Goal: Information Seeking & Learning: Find specific fact

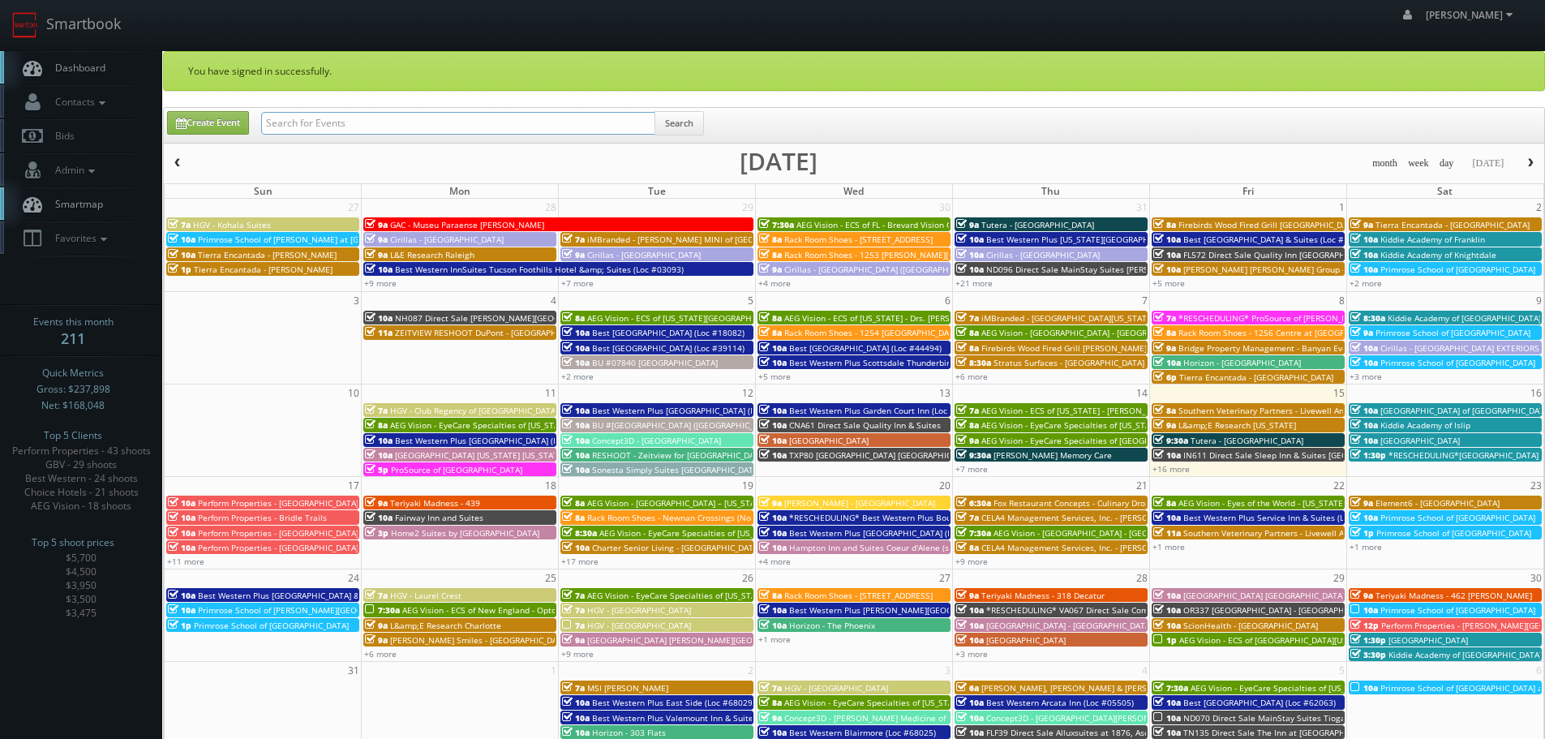
click at [319, 123] on input "text" at bounding box center [458, 123] width 394 height 23
type input "hampton"
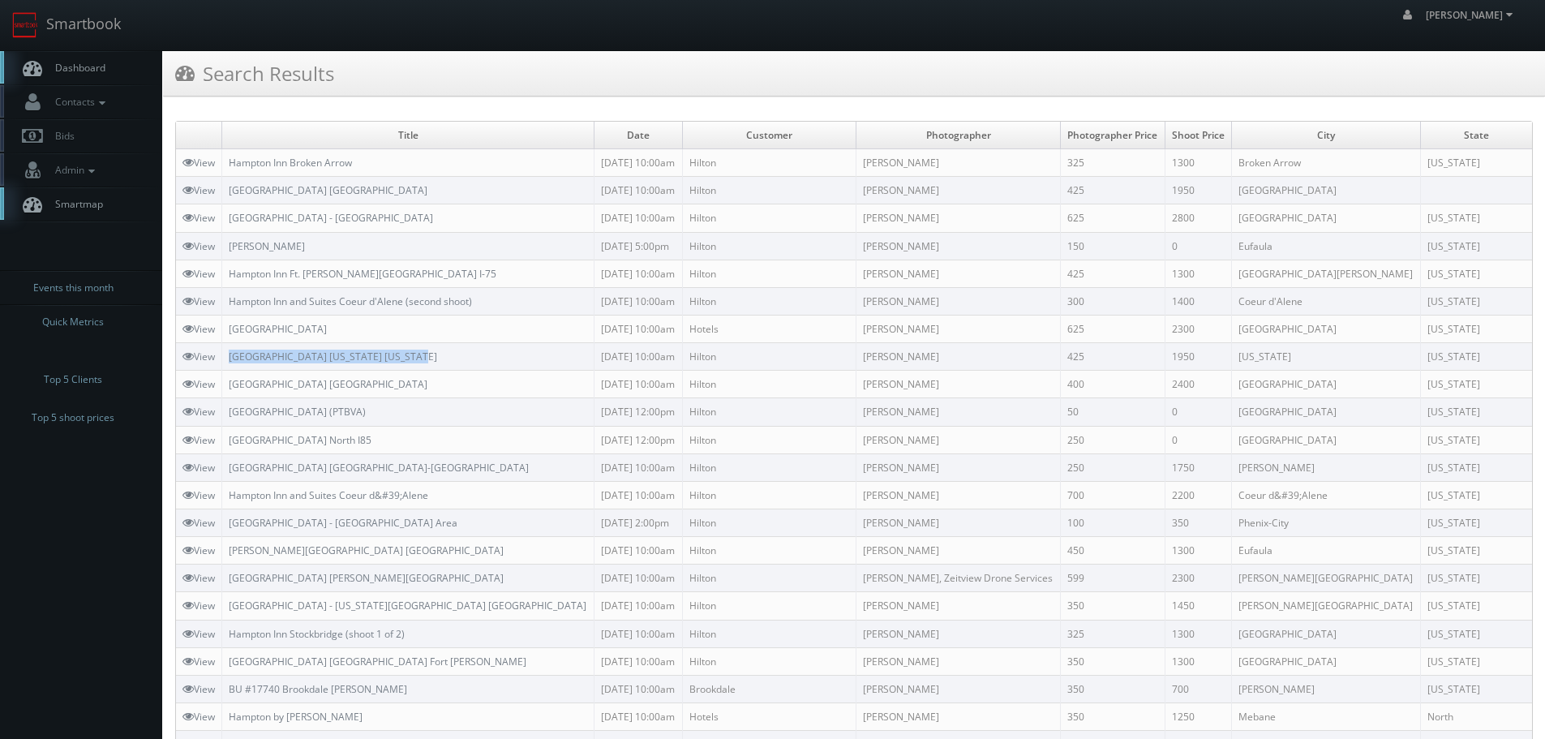
copy link "Hampton Inn Washington North Carolina"
drag, startPoint x: 434, startPoint y: 356, endPoint x: 234, endPoint y: 349, distance: 200.5
click at [234, 349] on td "[GEOGRAPHIC_DATA] [US_STATE] [US_STATE]" at bounding box center [408, 357] width 372 height 28
click at [84, 36] on link "Smartbook" at bounding box center [66, 25] width 133 height 50
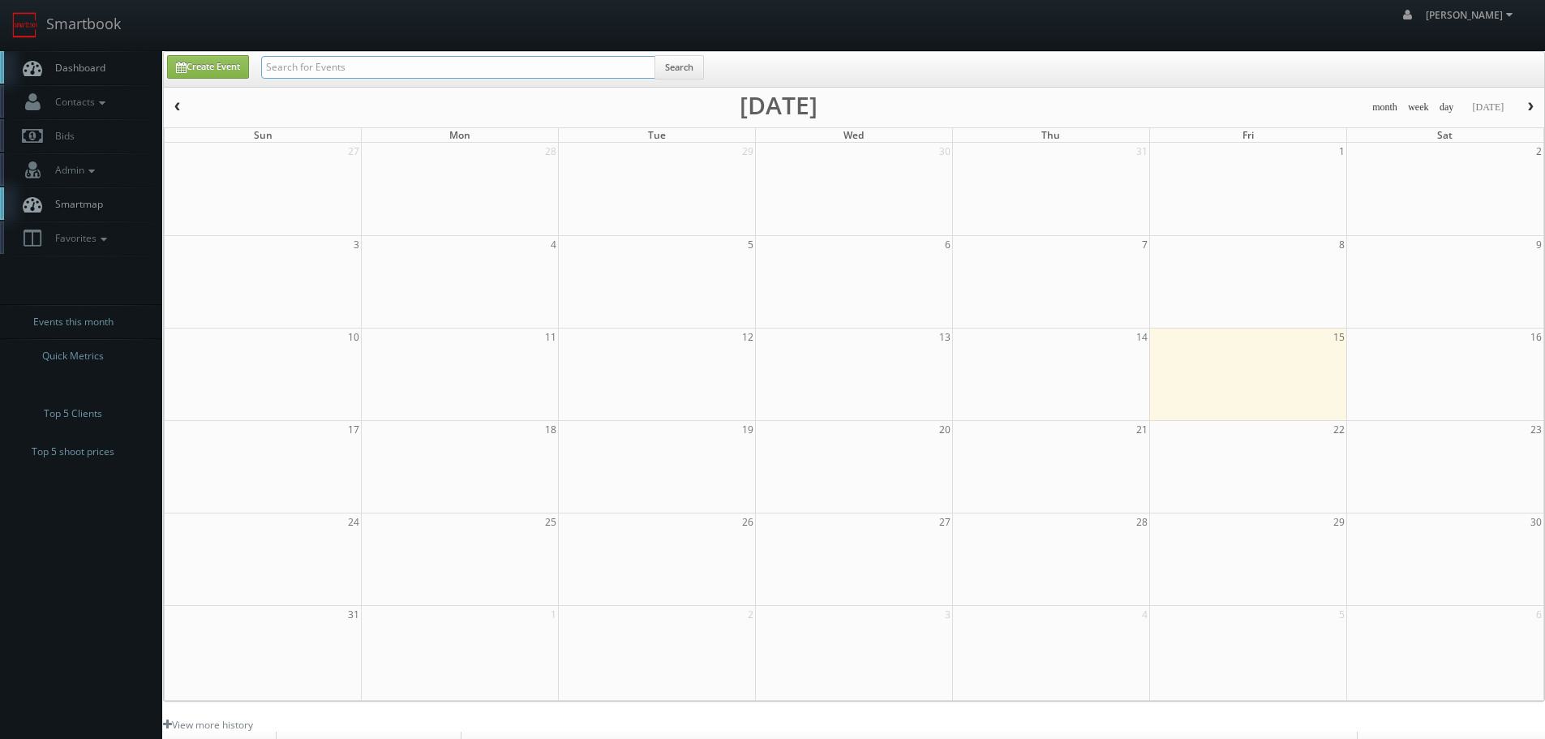
click at [284, 68] on input "text" at bounding box center [458, 67] width 394 height 23
type input "cnc91"
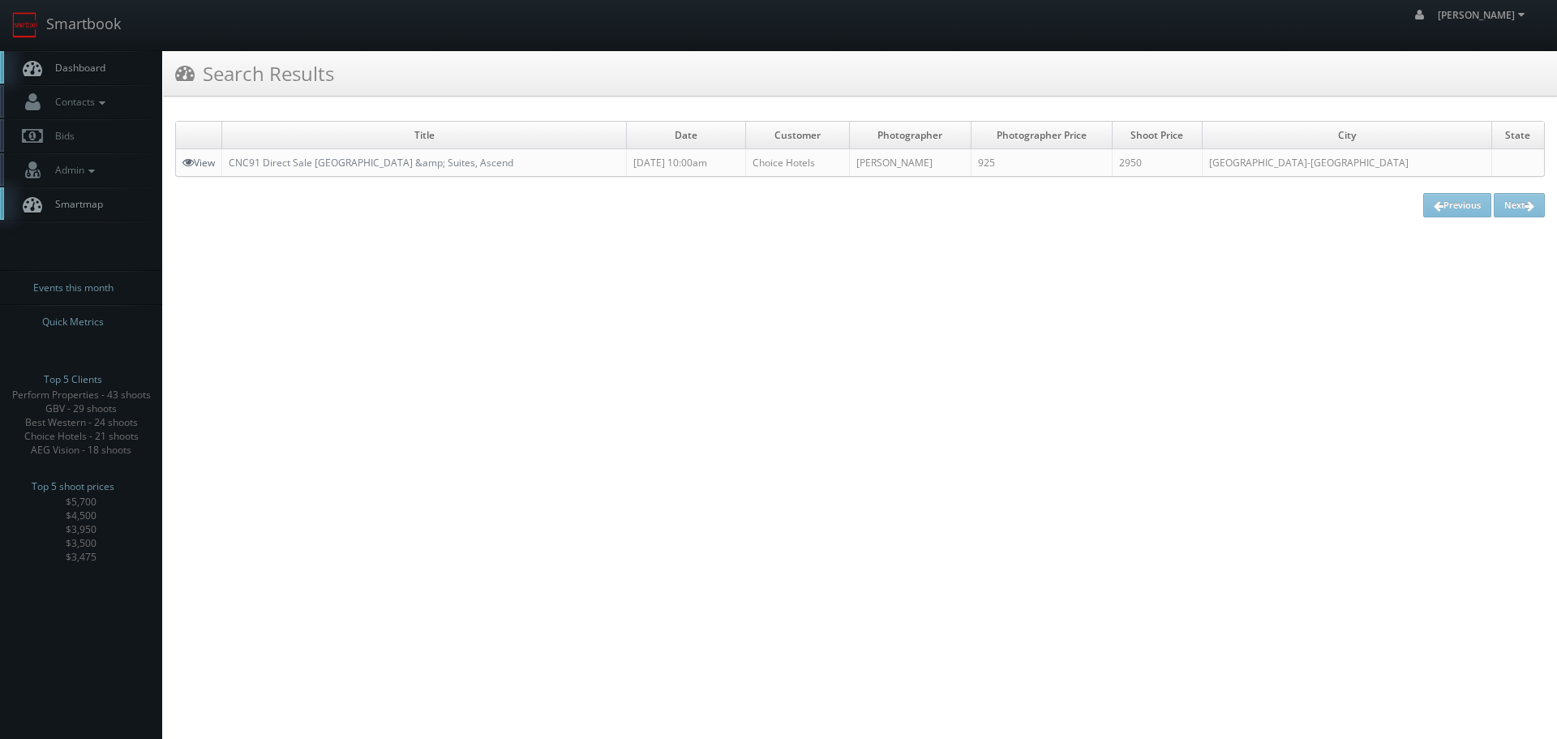
click at [200, 159] on link "View" at bounding box center [199, 163] width 32 height 14
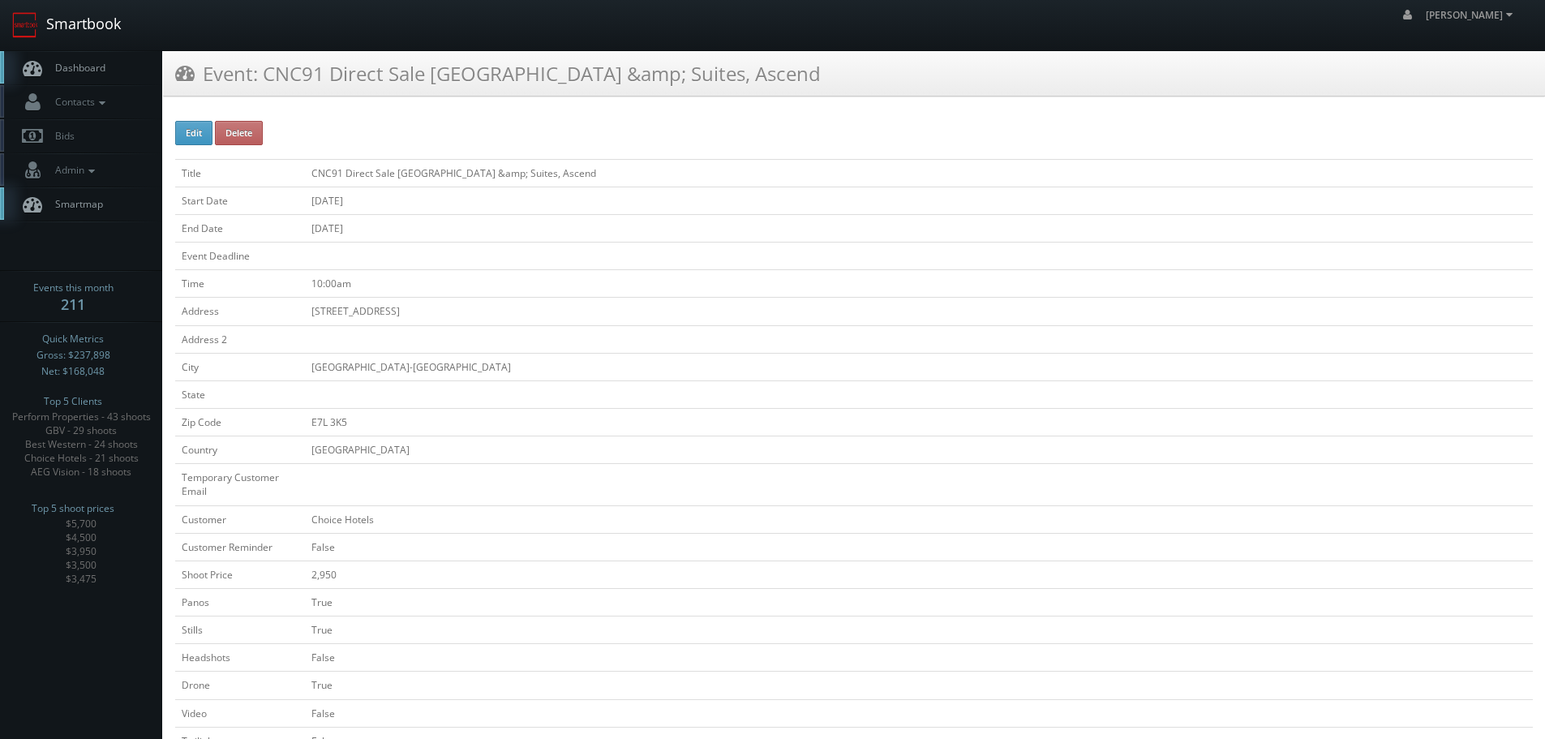
click at [101, 24] on link "Smartbook" at bounding box center [66, 25] width 133 height 50
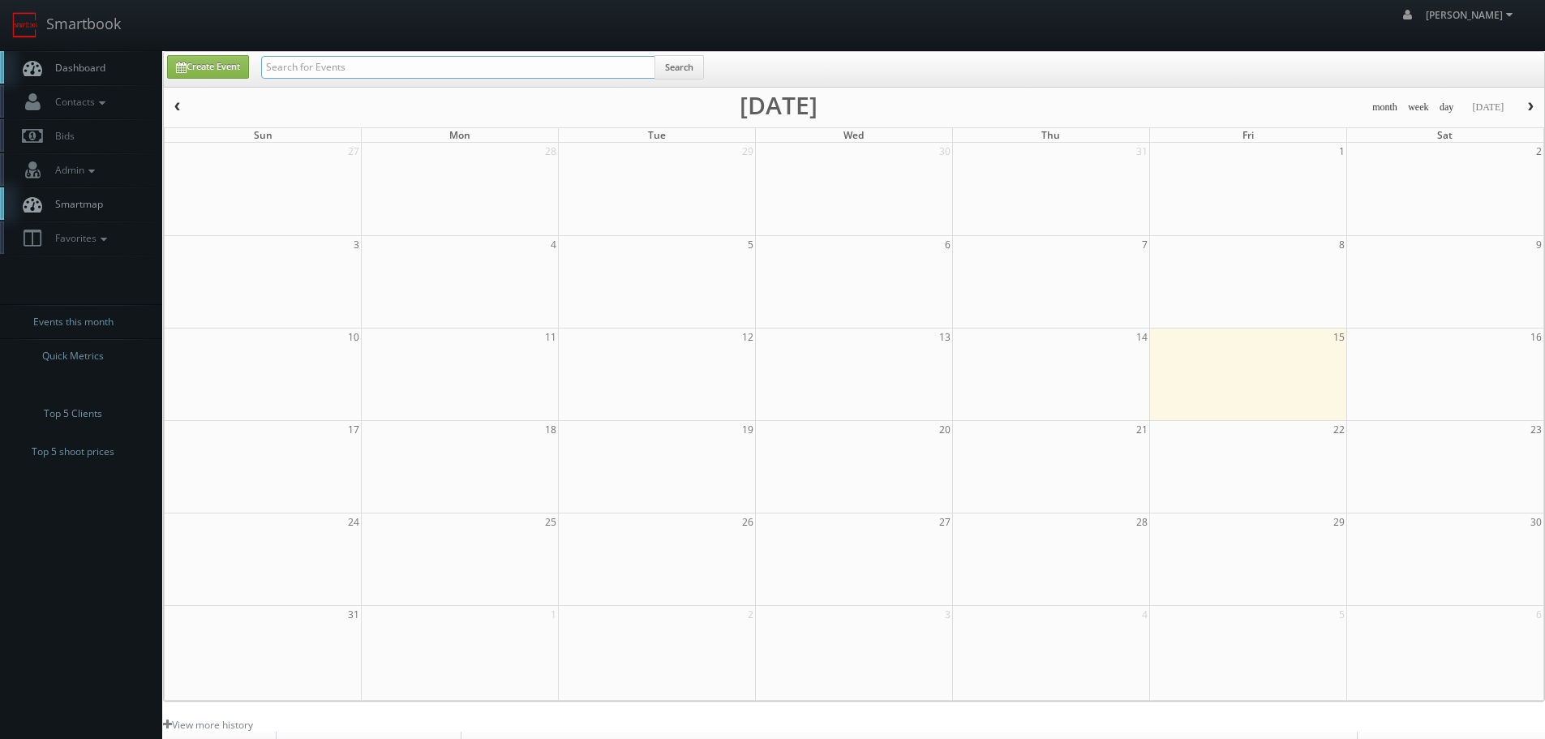
click at [544, 71] on input "text" at bounding box center [458, 67] width 394 height 23
type input "cnc91"
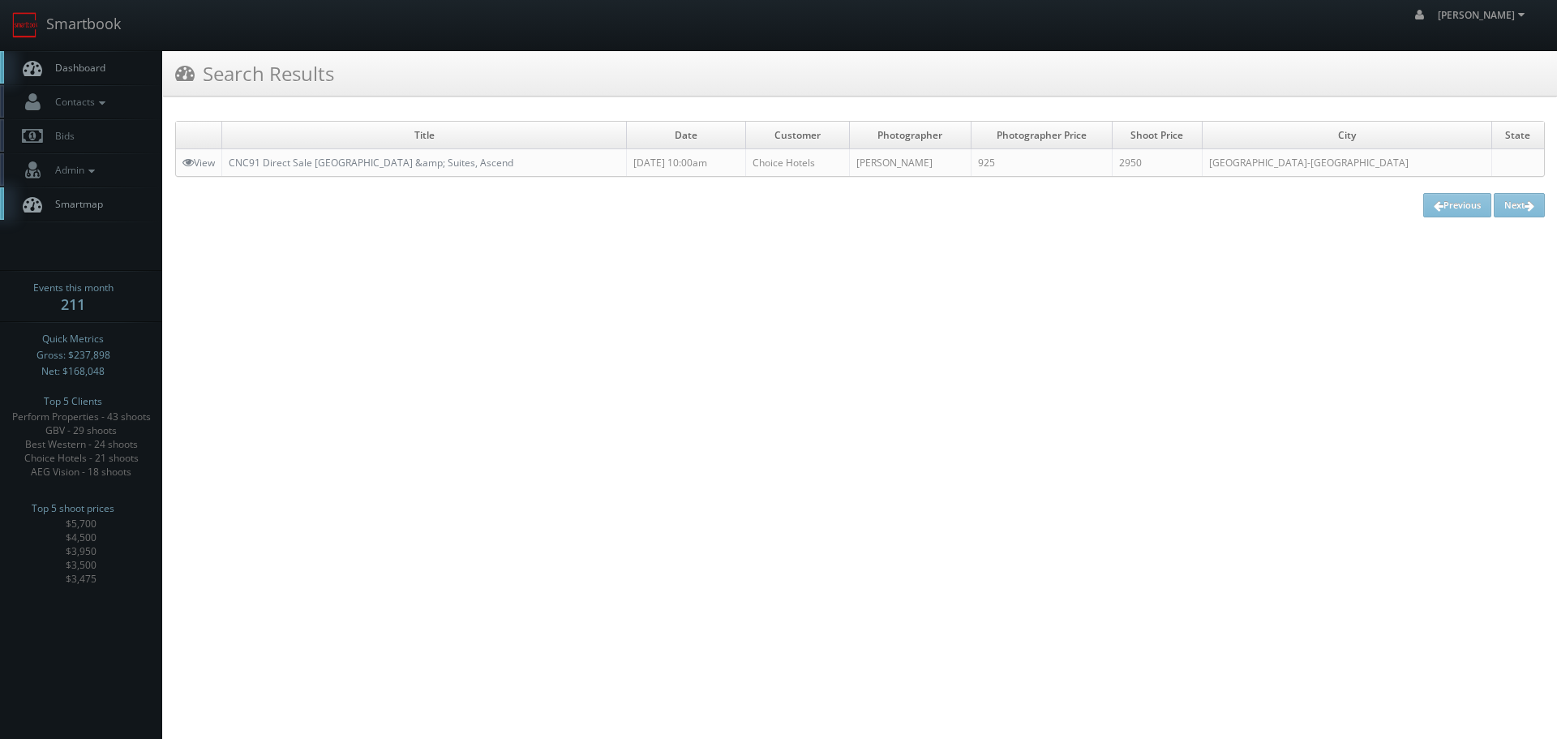
click at [1309, 303] on html "Smartbook Toggle Side Navigation Toggle Top Navigation robert robert Profile Lo…" at bounding box center [778, 369] width 1557 height 739
click at [34, 37] on img at bounding box center [25, 25] width 26 height 26
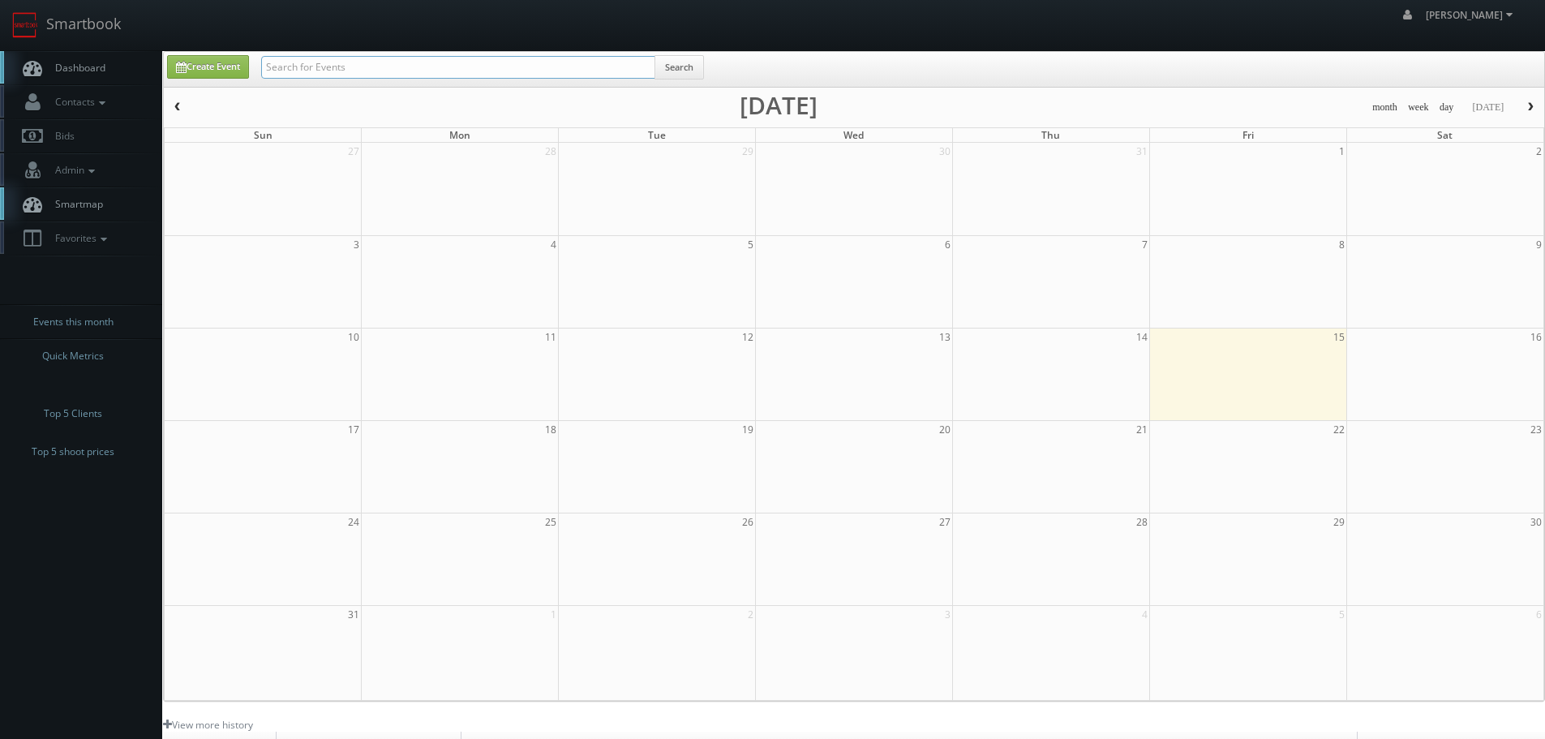
click at [431, 72] on input "text" at bounding box center [458, 67] width 394 height 23
type input "03156"
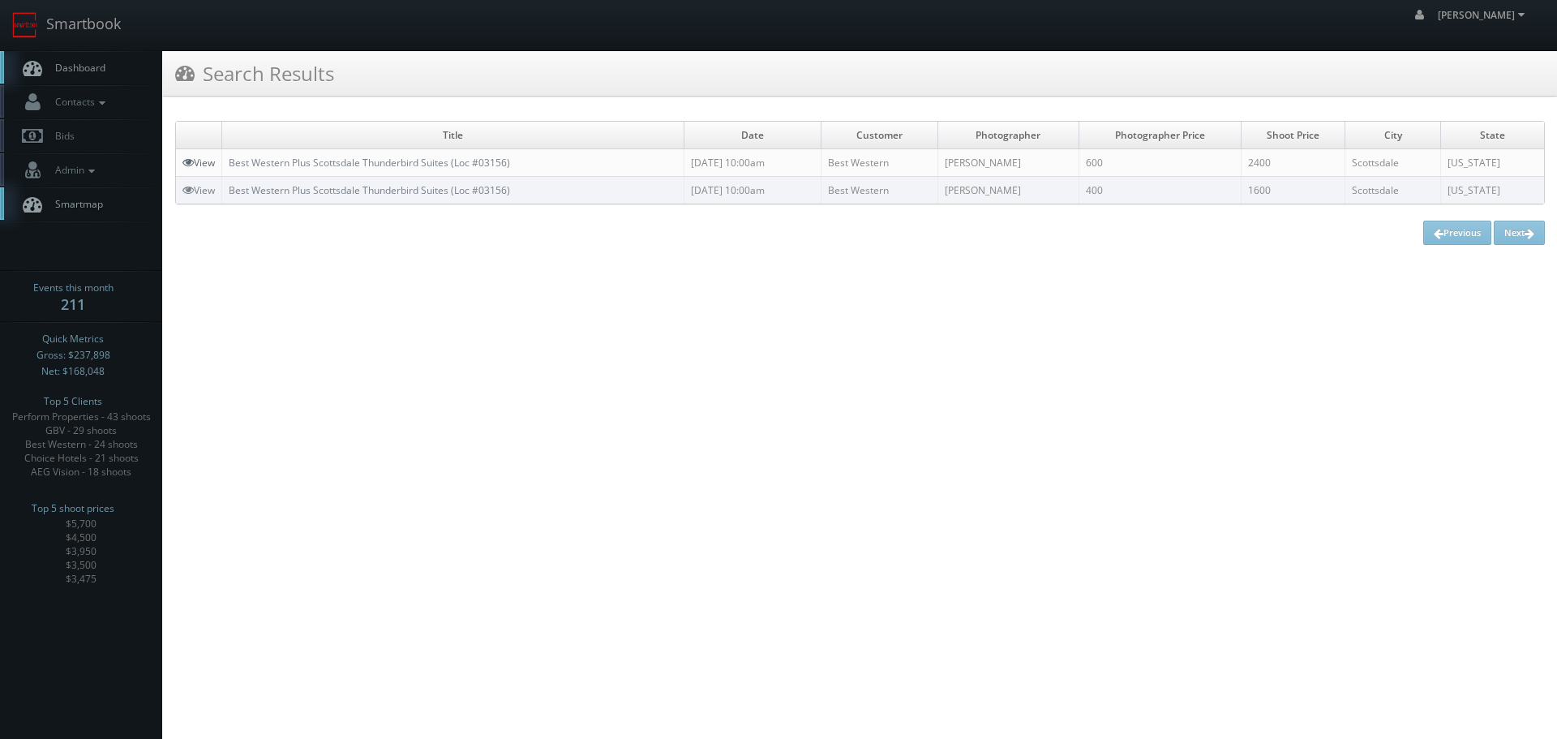
click at [212, 165] on link "View" at bounding box center [199, 163] width 32 height 14
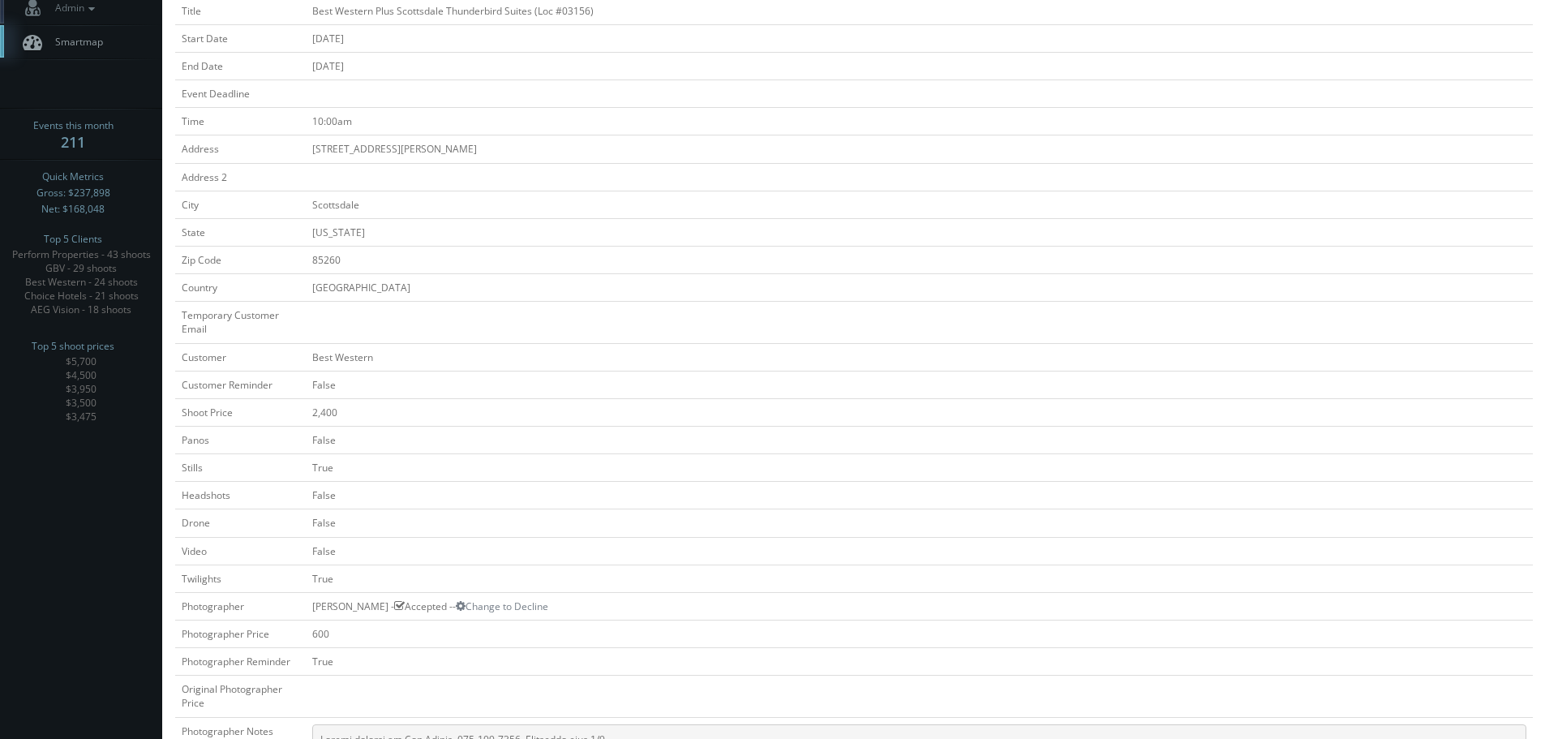
scroll to position [81, 0]
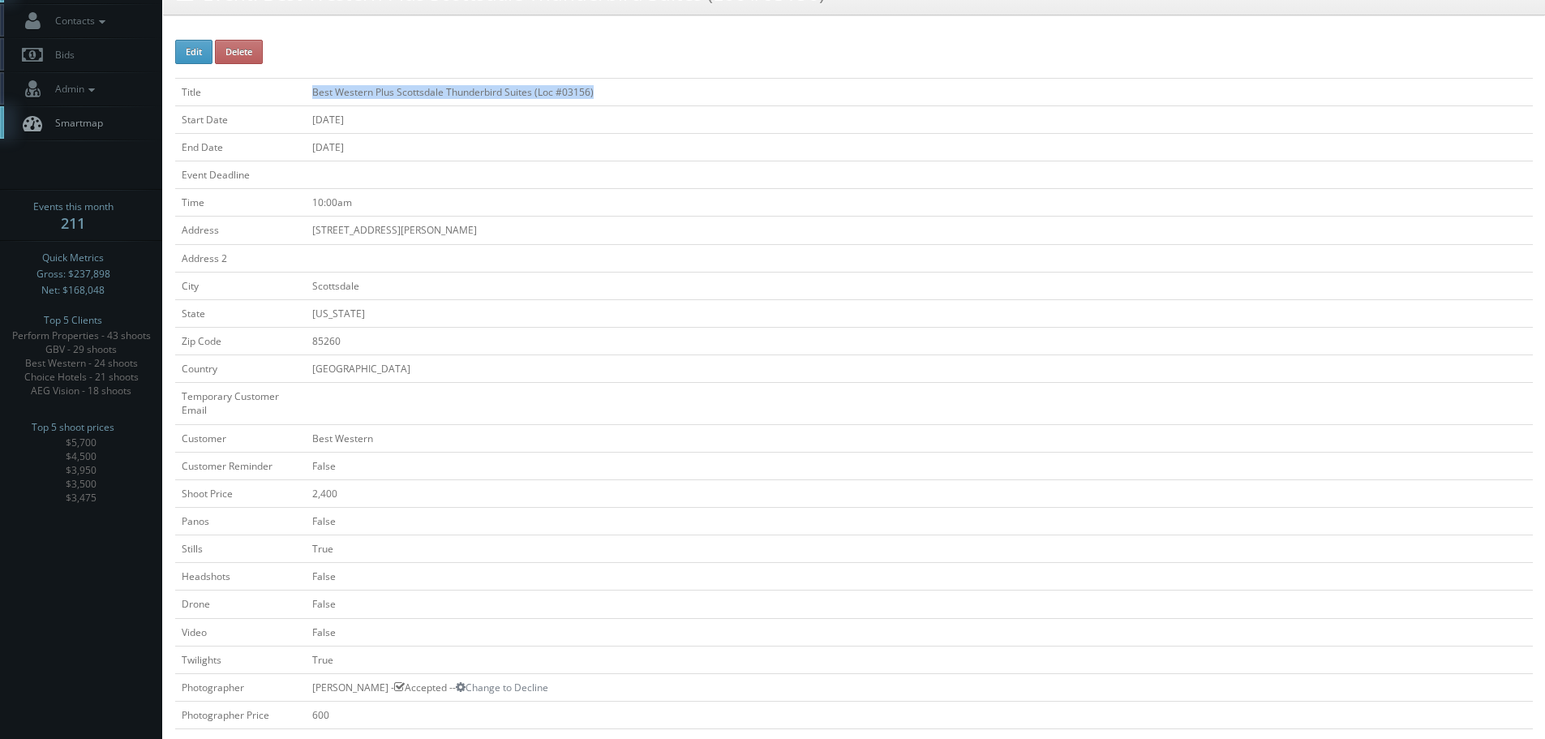
copy td "Best Western Plus Scottsdale Thunderbird Suites (Loc #03156)"
drag, startPoint x: 617, startPoint y: 94, endPoint x: 483, endPoint y: 131, distance: 139.5
click at [314, 101] on td "Best Western Plus Scottsdale Thunderbird Suites (Loc #03156)" at bounding box center [919, 92] width 1227 height 28
copy td "Best Western Plus Scottsdale Thunderbird Suites (Loc #03156)"
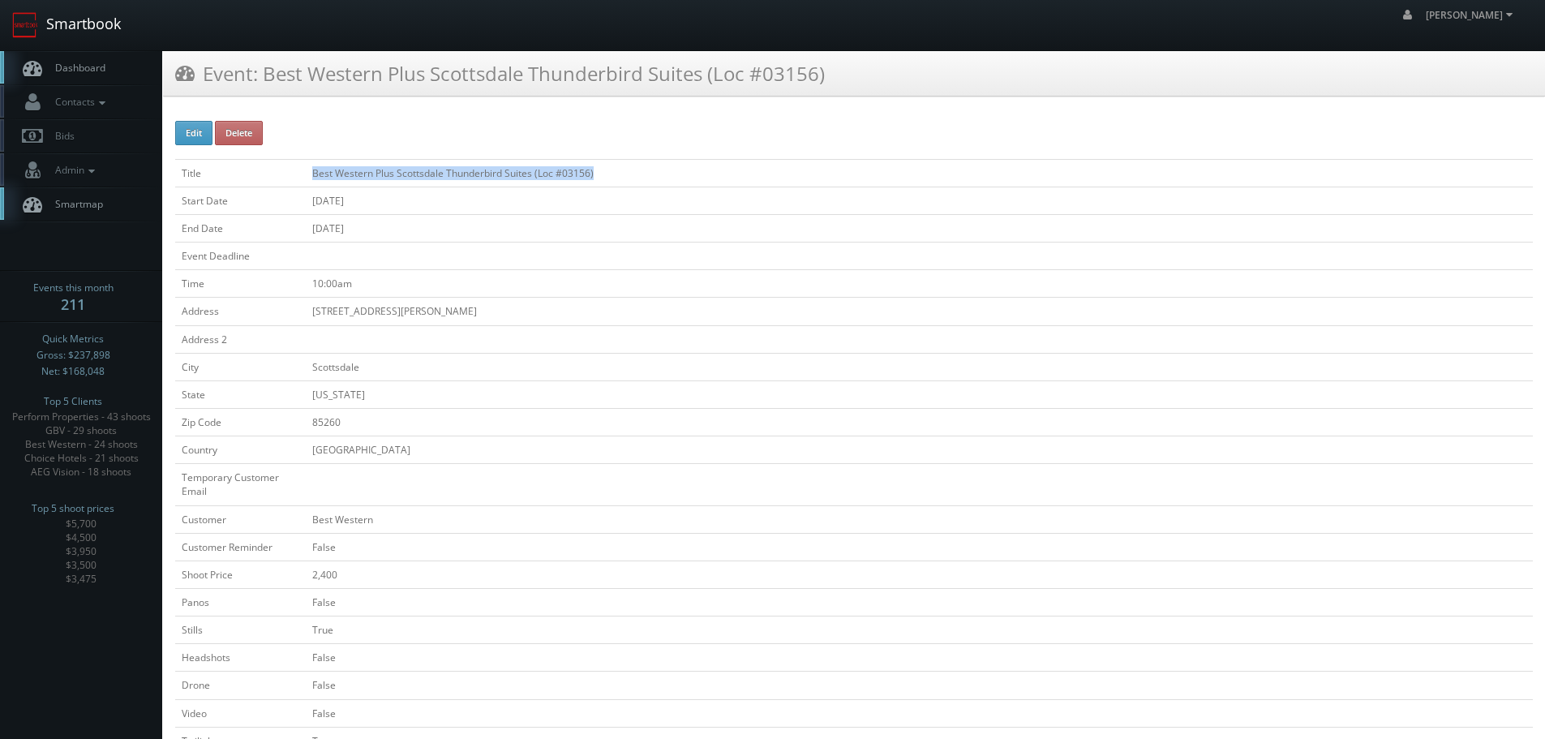
click at [100, 22] on link "Smartbook" at bounding box center [66, 25] width 133 height 50
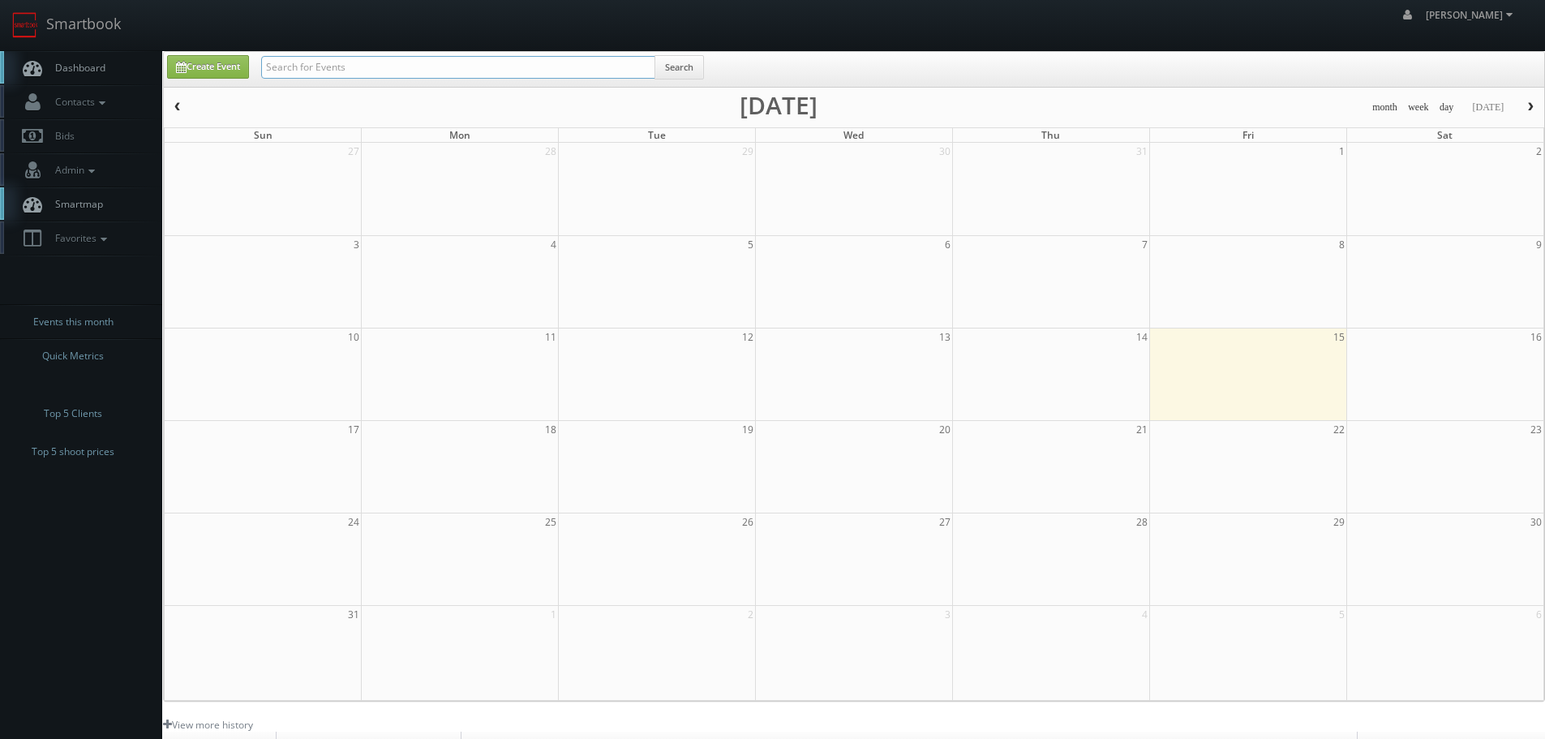
click at [432, 63] on input "text" at bounding box center [458, 67] width 394 height 23
type input "05224"
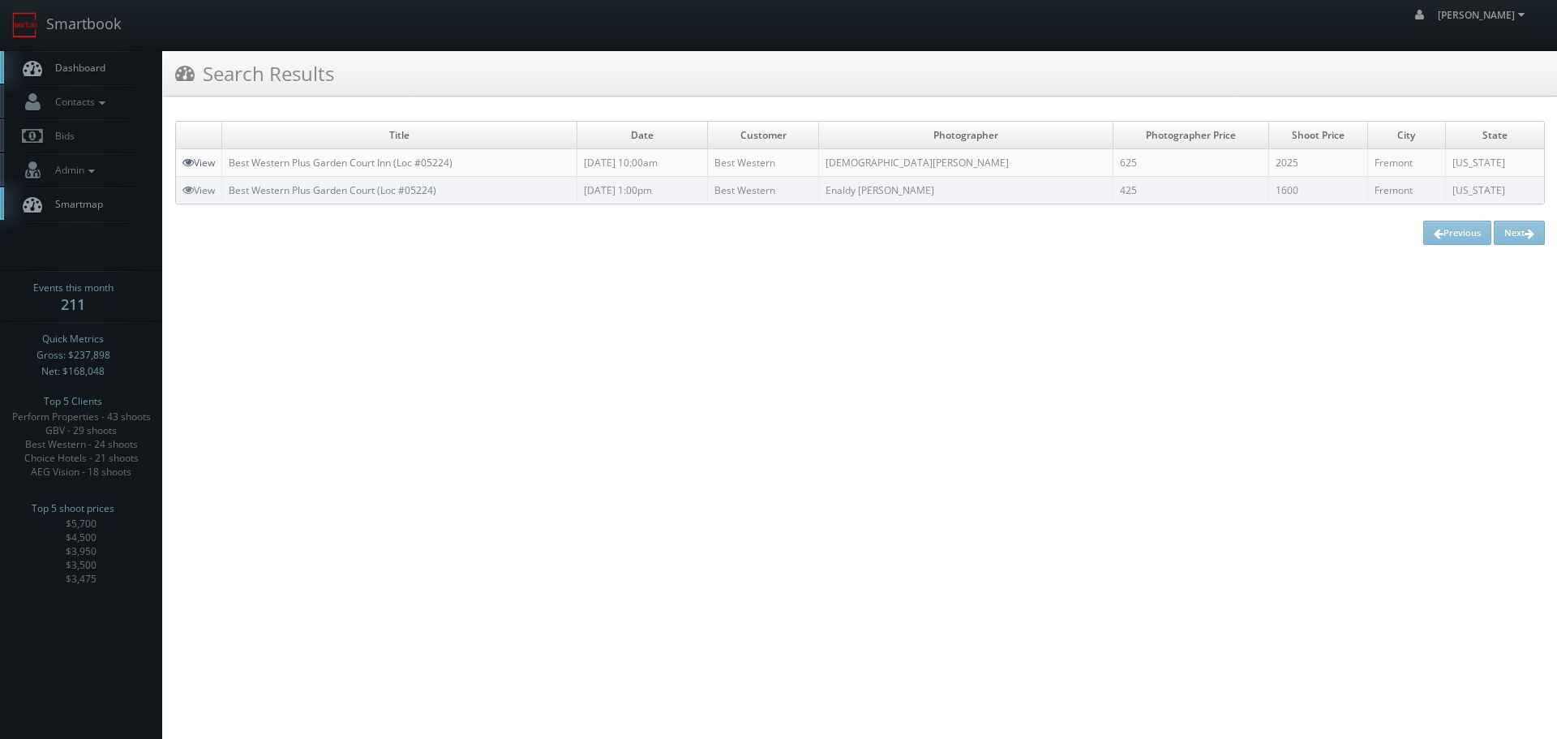
click at [207, 165] on link "View" at bounding box center [199, 163] width 32 height 14
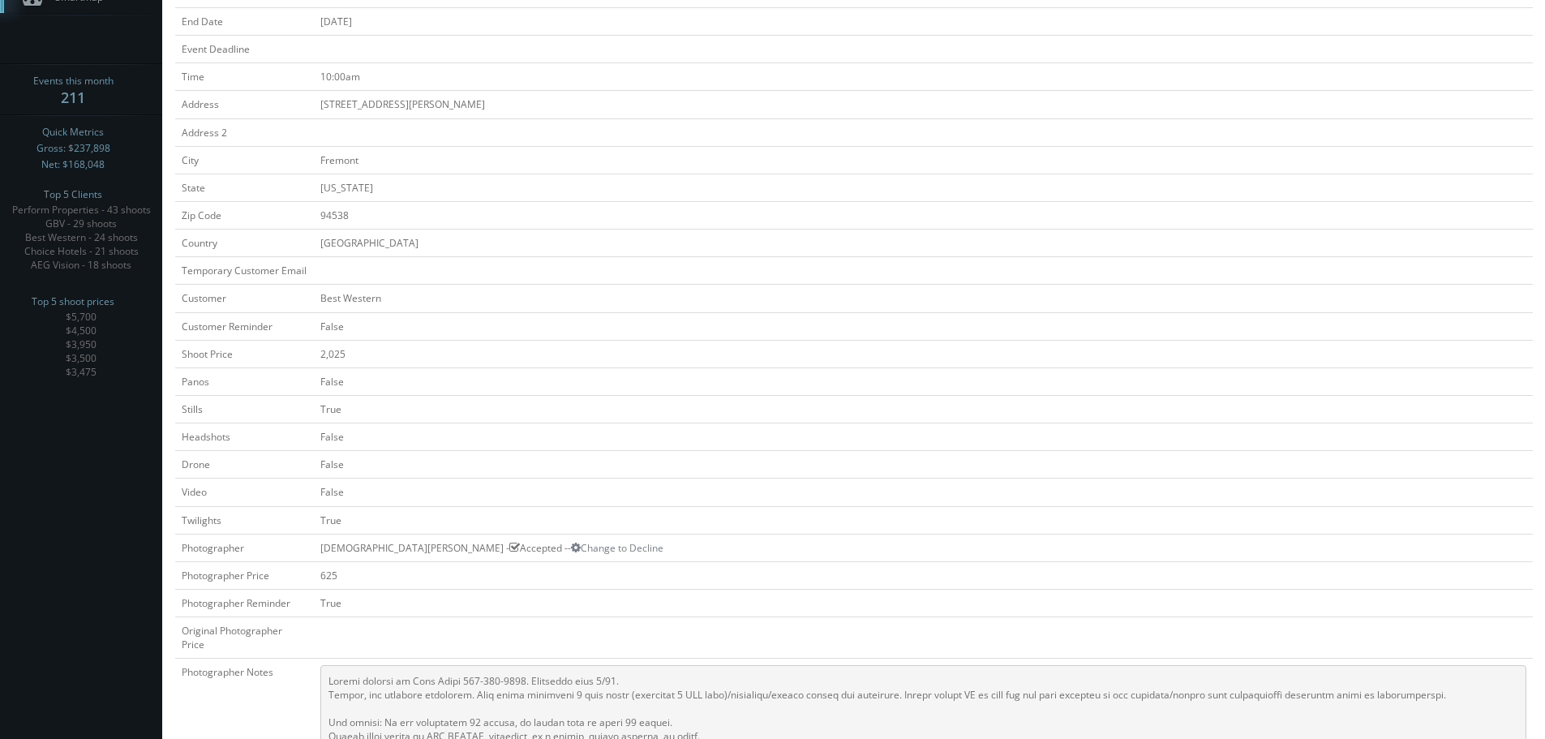
scroll to position [10, 0]
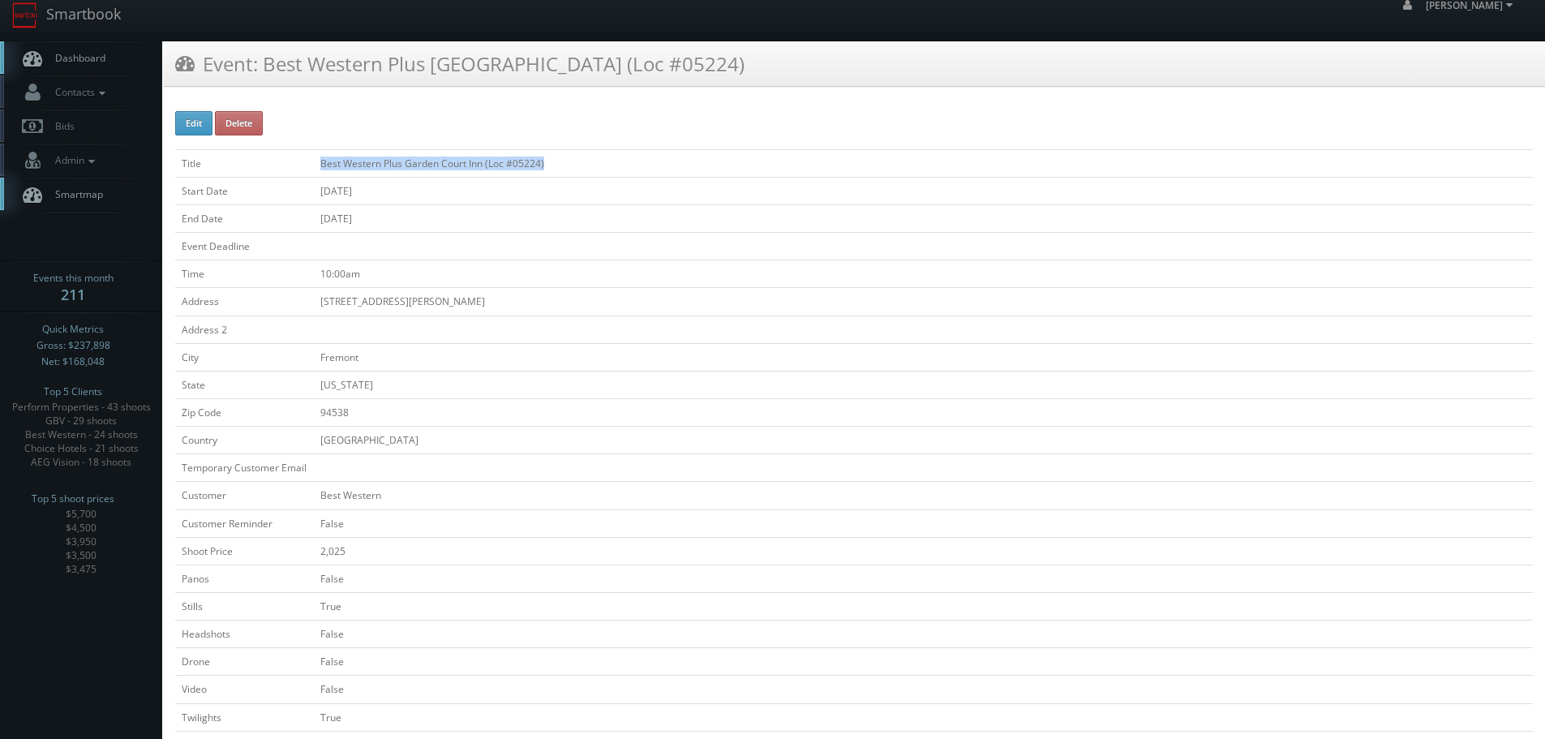
copy td "Best Western Plus Garden Court Inn (Loc #05224)"
drag, startPoint x: 577, startPoint y: 171, endPoint x: 538, endPoint y: 163, distance: 39.8
click at [318, 161] on td "Best Western Plus Garden Court Inn (Loc #05224)" at bounding box center [923, 163] width 1219 height 28
click at [109, 26] on link "Smartbook" at bounding box center [66, 15] width 133 height 50
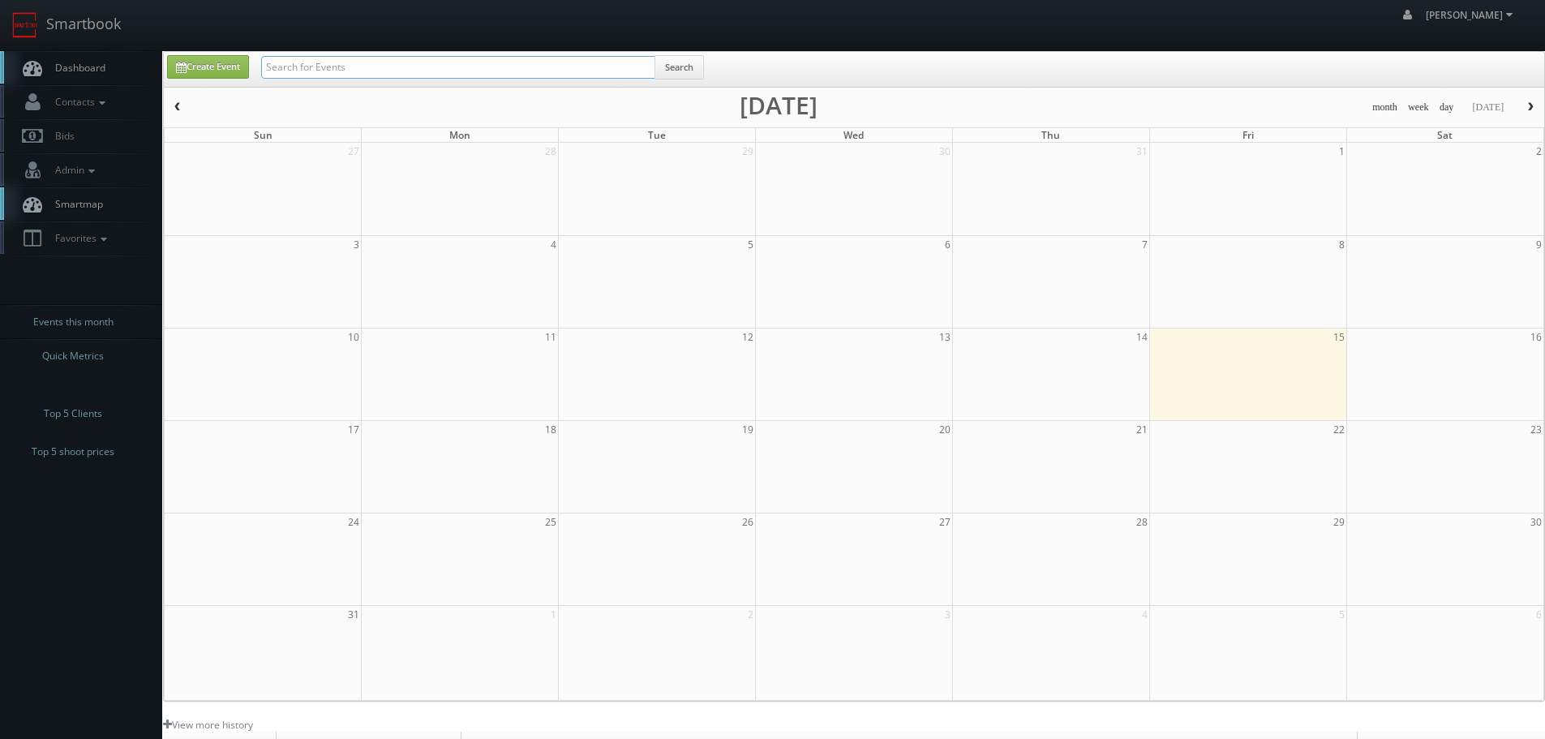
click at [408, 56] on input "text" at bounding box center [458, 67] width 394 height 23
type input "05665"
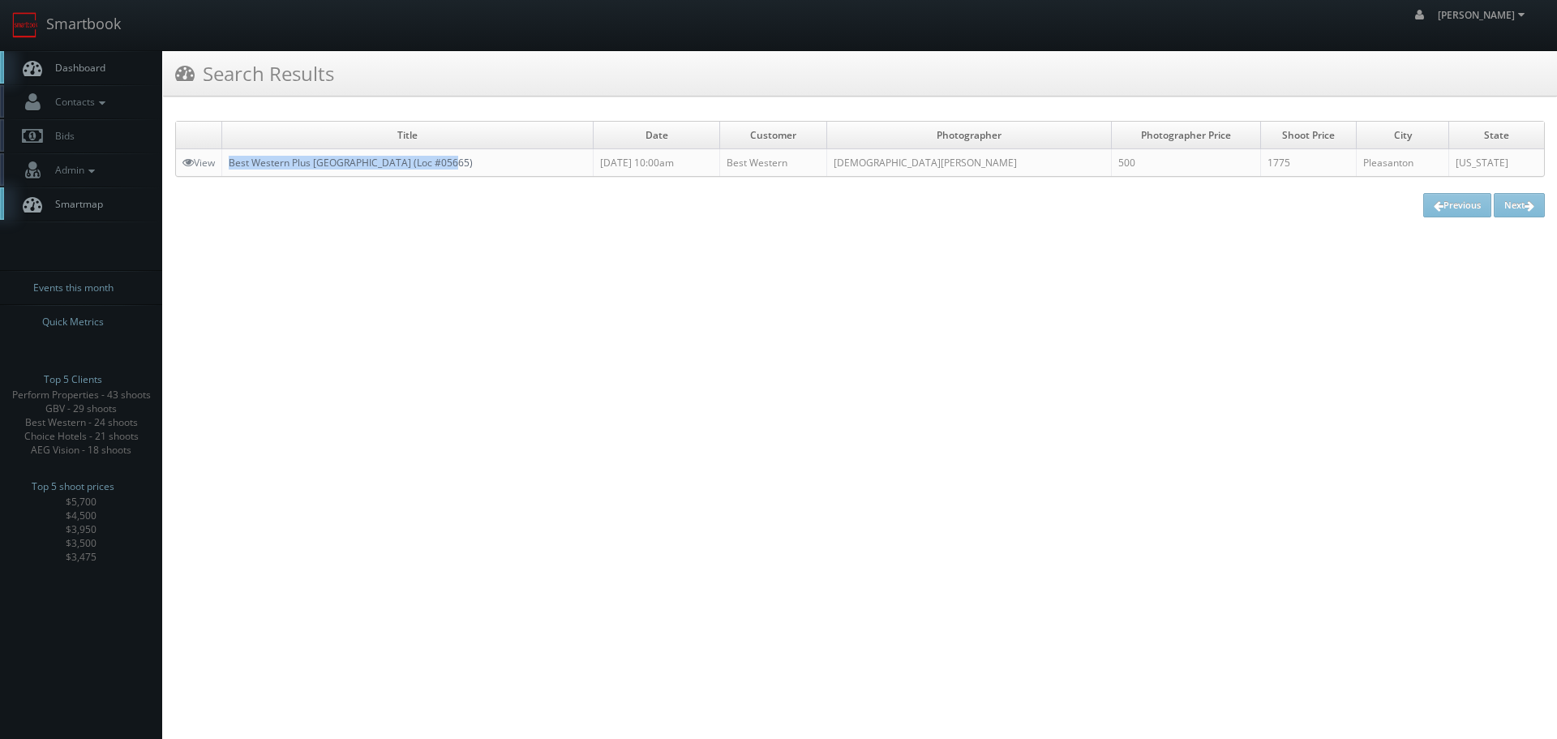
copy link "Best Western Plus Pleasanton Inn (Loc #05665)"
drag, startPoint x: 486, startPoint y: 157, endPoint x: 233, endPoint y: 163, distance: 253.2
click at [233, 163] on td "Best Western Plus [GEOGRAPHIC_DATA] (Loc #05665)" at bounding box center [408, 163] width 372 height 28
drag, startPoint x: 57, startPoint y: 33, endPoint x: 73, endPoint y: 33, distance: 16.2
click at [57, 33] on link "Smartbook" at bounding box center [66, 25] width 133 height 50
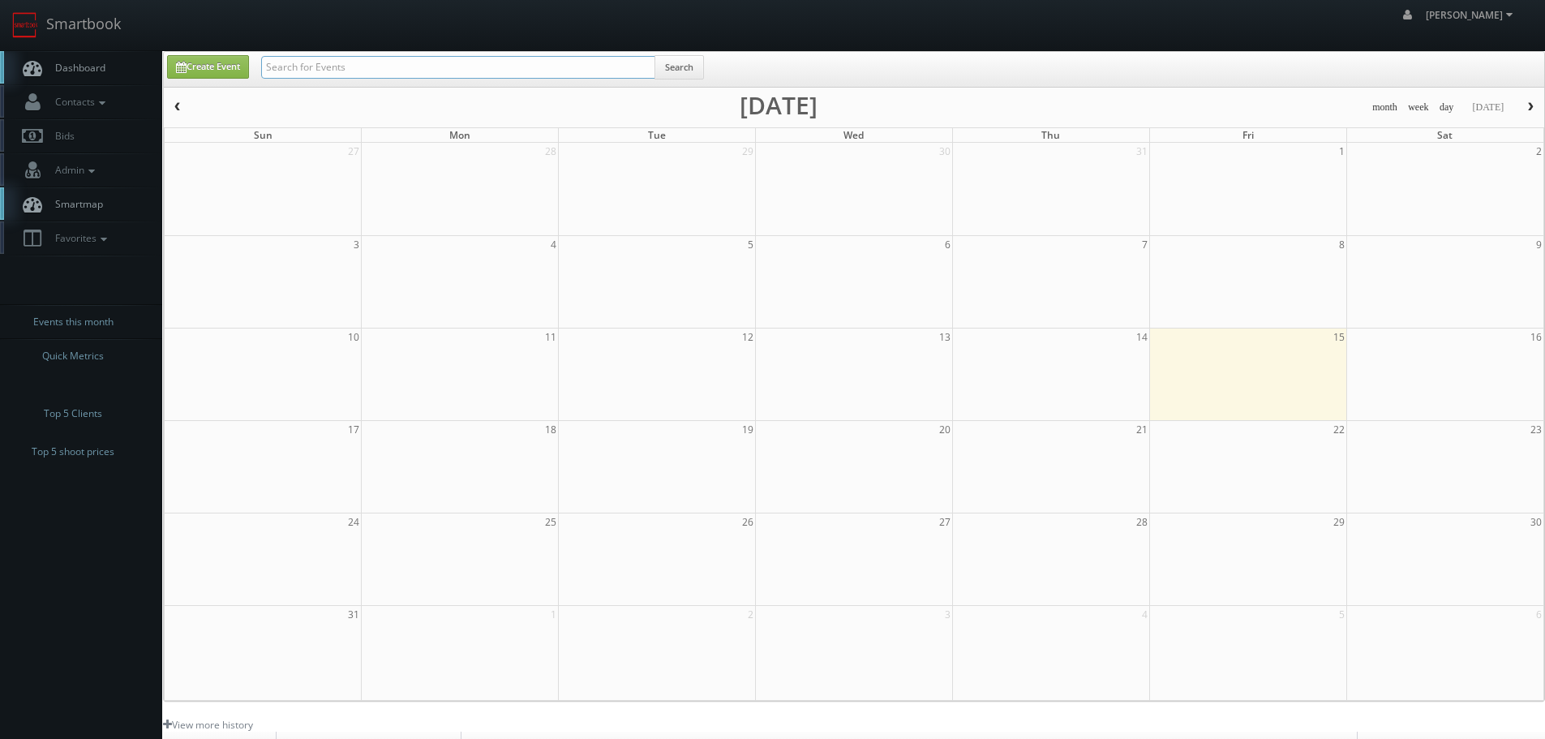
click at [501, 65] on input "text" at bounding box center [458, 67] width 394 height 23
type input "osius"
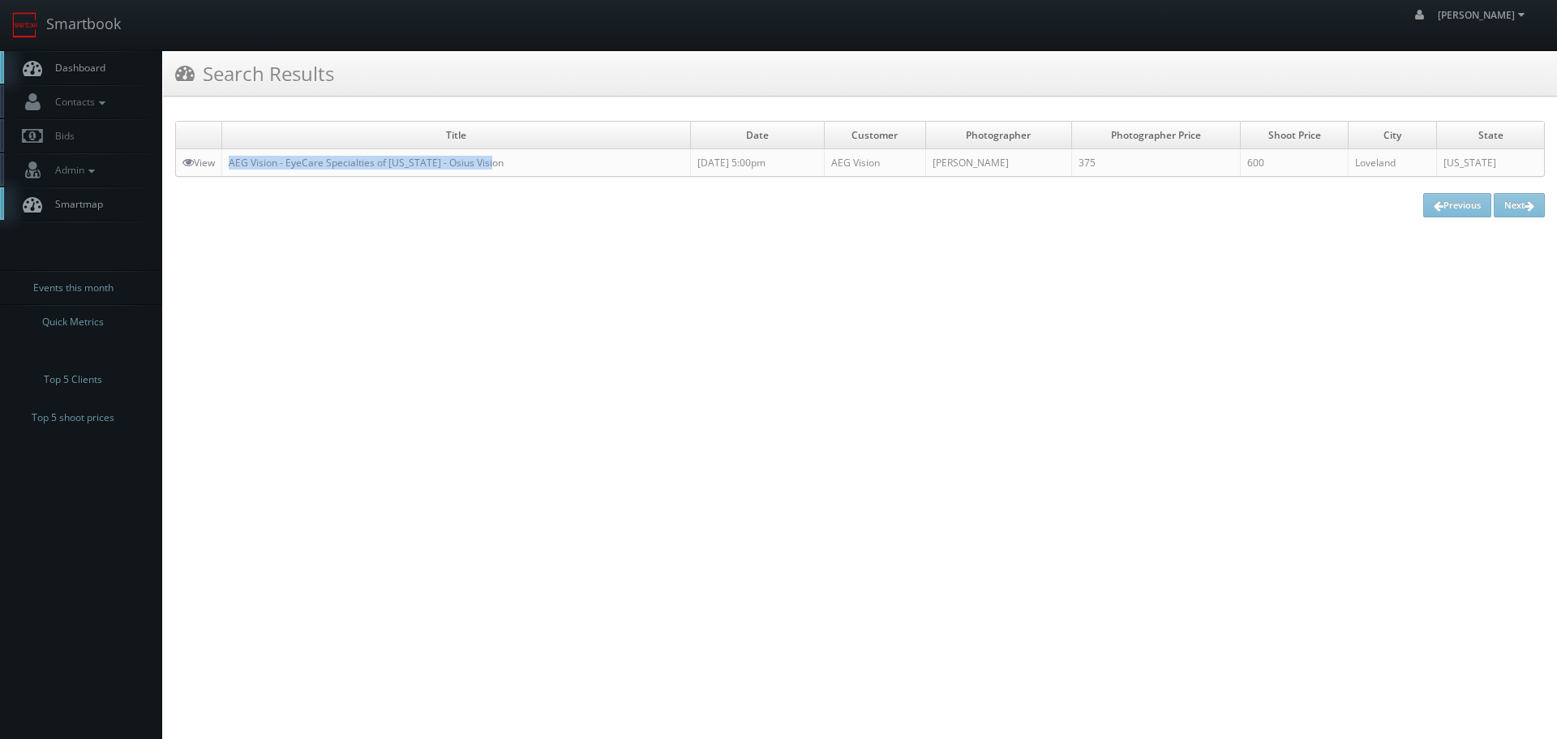
copy link "AEG Vision - EyeCare Specialties of [US_STATE] - Osius Vision"
drag, startPoint x: 543, startPoint y: 166, endPoint x: 229, endPoint y: 159, distance: 314.0
click at [229, 159] on td "AEG Vision - EyeCare Specialties of [US_STATE] - Osius Vision" at bounding box center [456, 163] width 469 height 28
click at [125, 34] on link "Smartbook" at bounding box center [66, 25] width 133 height 50
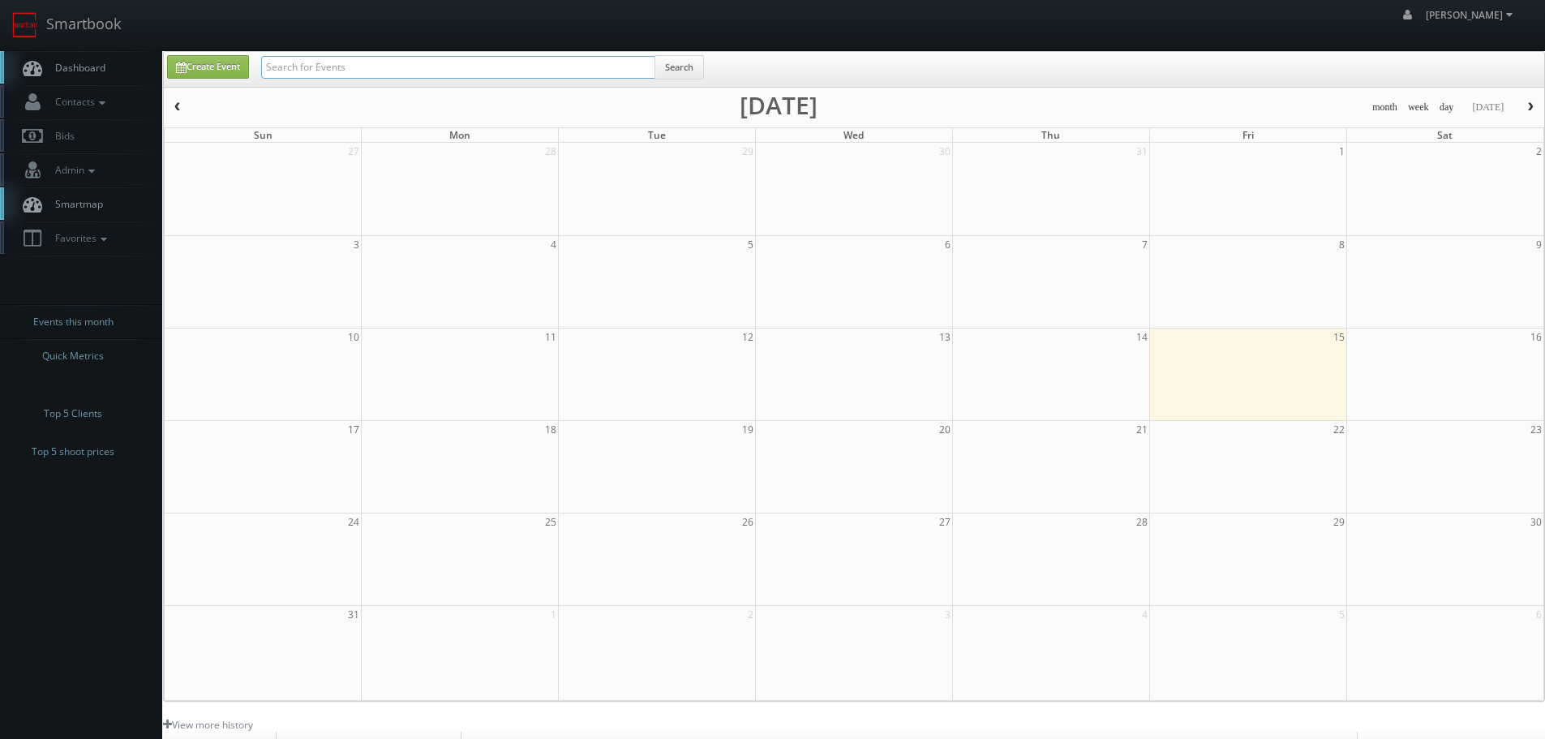
click at [391, 62] on input "text" at bounding box center [458, 67] width 394 height 23
type input "48184"
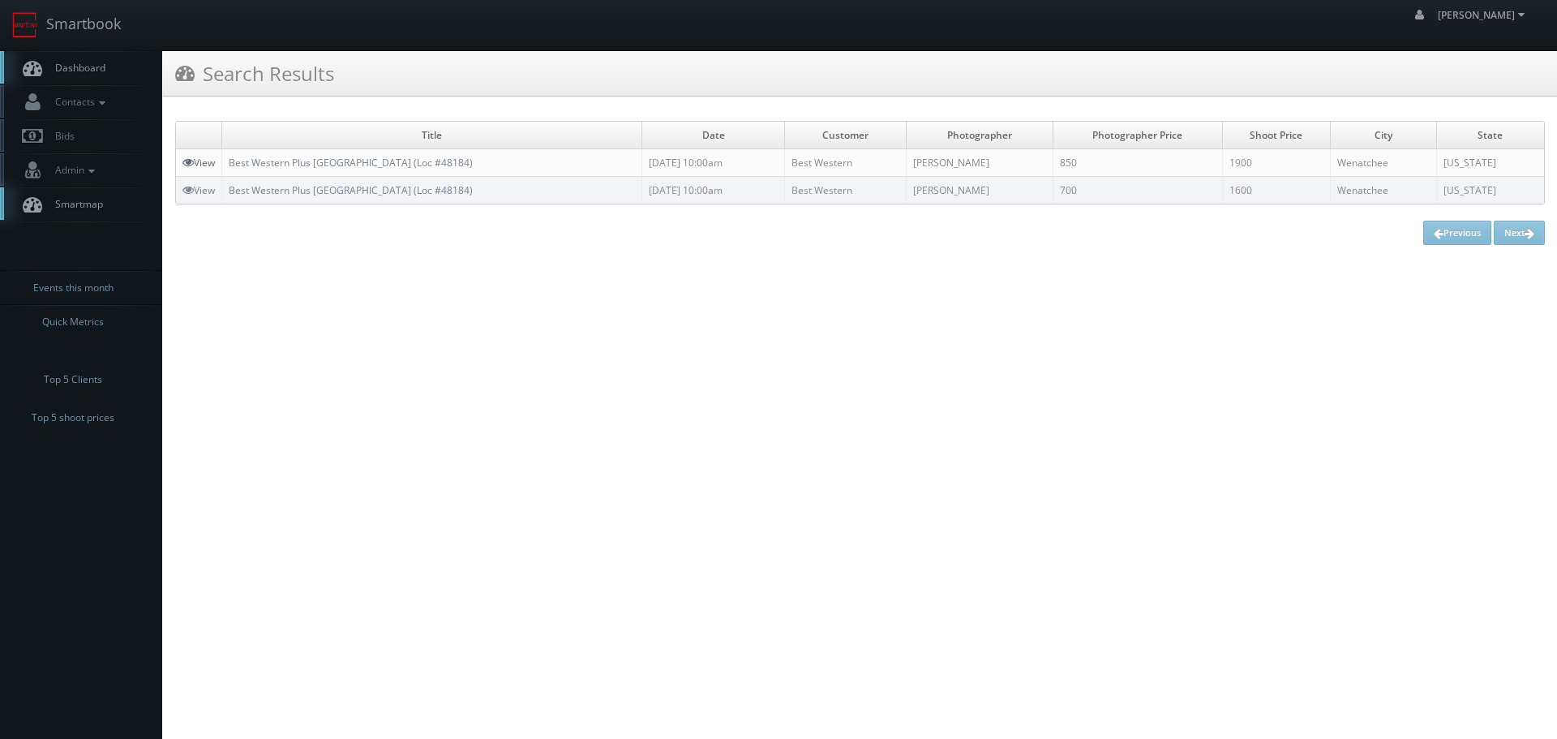
click at [187, 161] on icon at bounding box center [188, 162] width 11 height 11
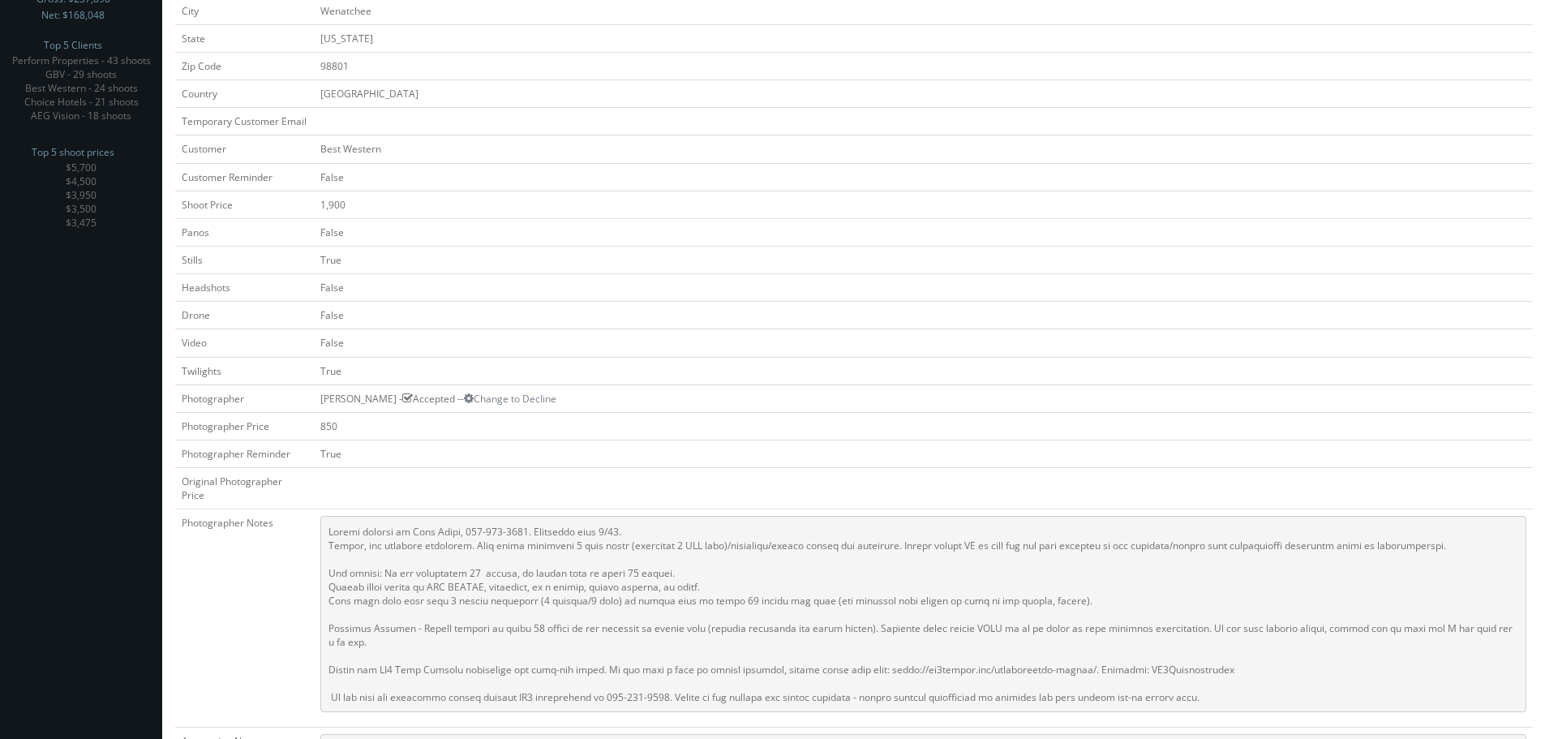
scroll to position [10, 0]
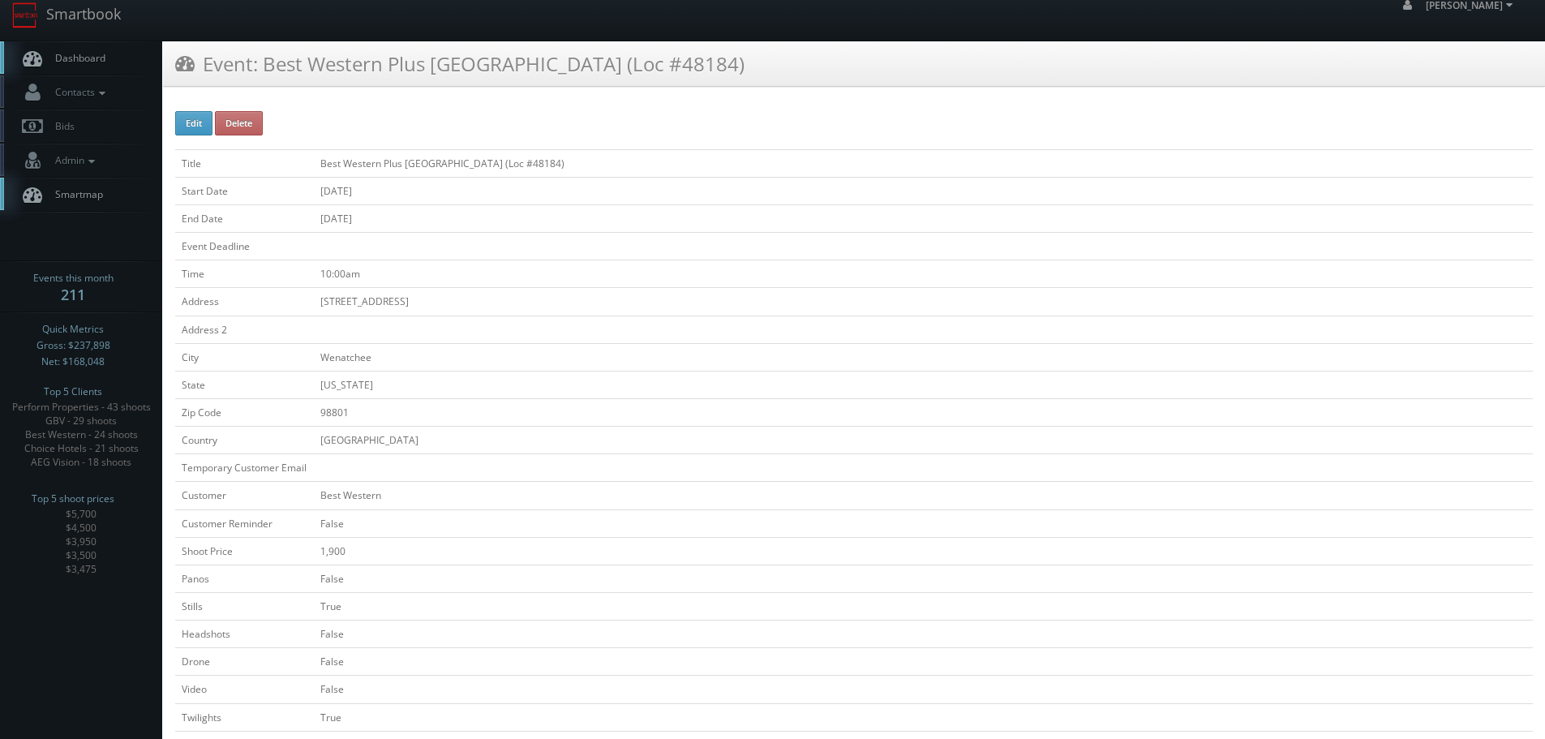
drag, startPoint x: 629, startPoint y: 157, endPoint x: 315, endPoint y: 163, distance: 314.8
click at [315, 163] on tr "Title Best Western Plus Wenatchee Downtown Hotel (Loc #48184)" at bounding box center [854, 163] width 1358 height 28
copy tr "Best Western Plus Wenatchee Downtown Hotel (Loc #48184)"
click at [92, 21] on link "Smartbook" at bounding box center [66, 15] width 133 height 50
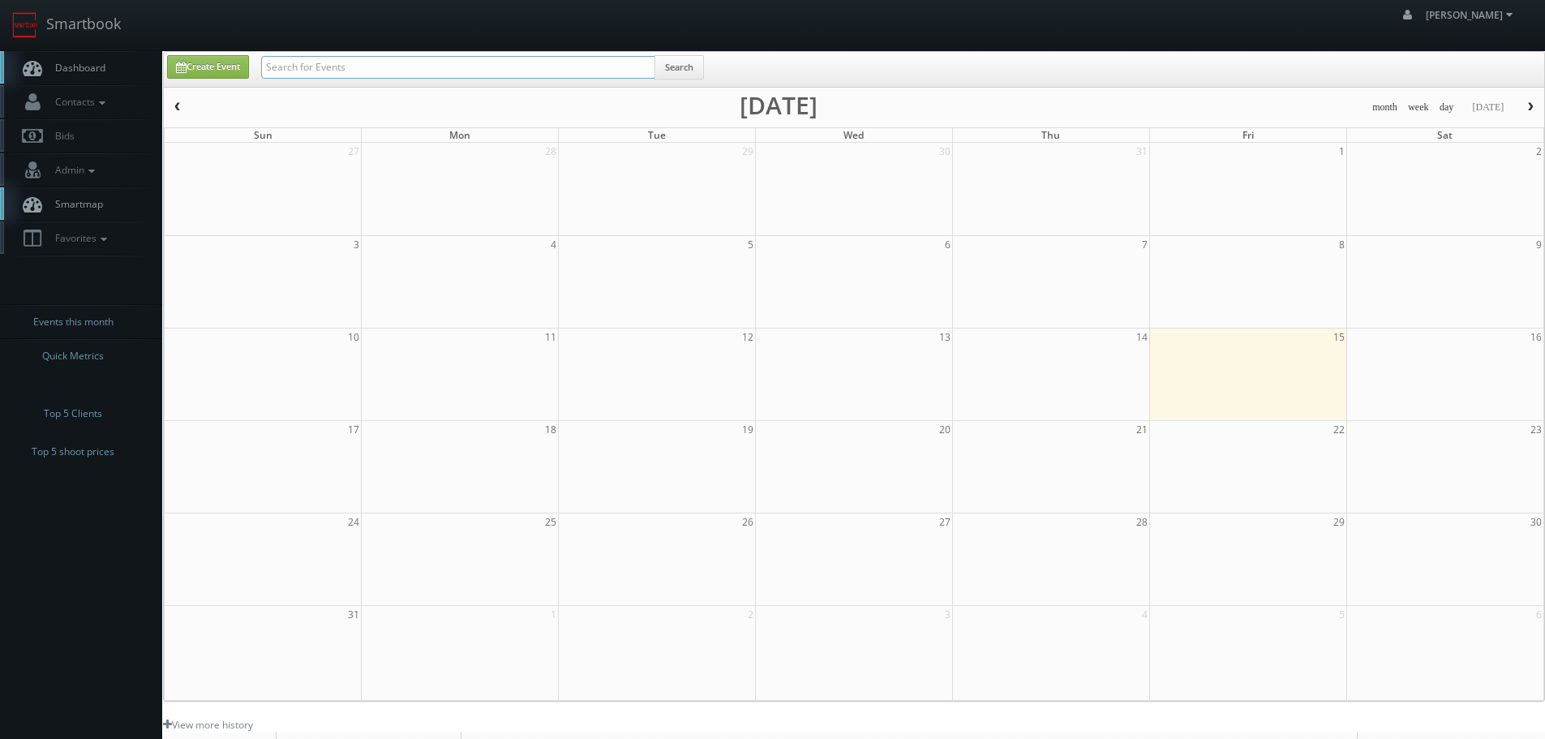
click at [337, 62] on input "text" at bounding box center [458, 67] width 394 height 23
type input "perform"
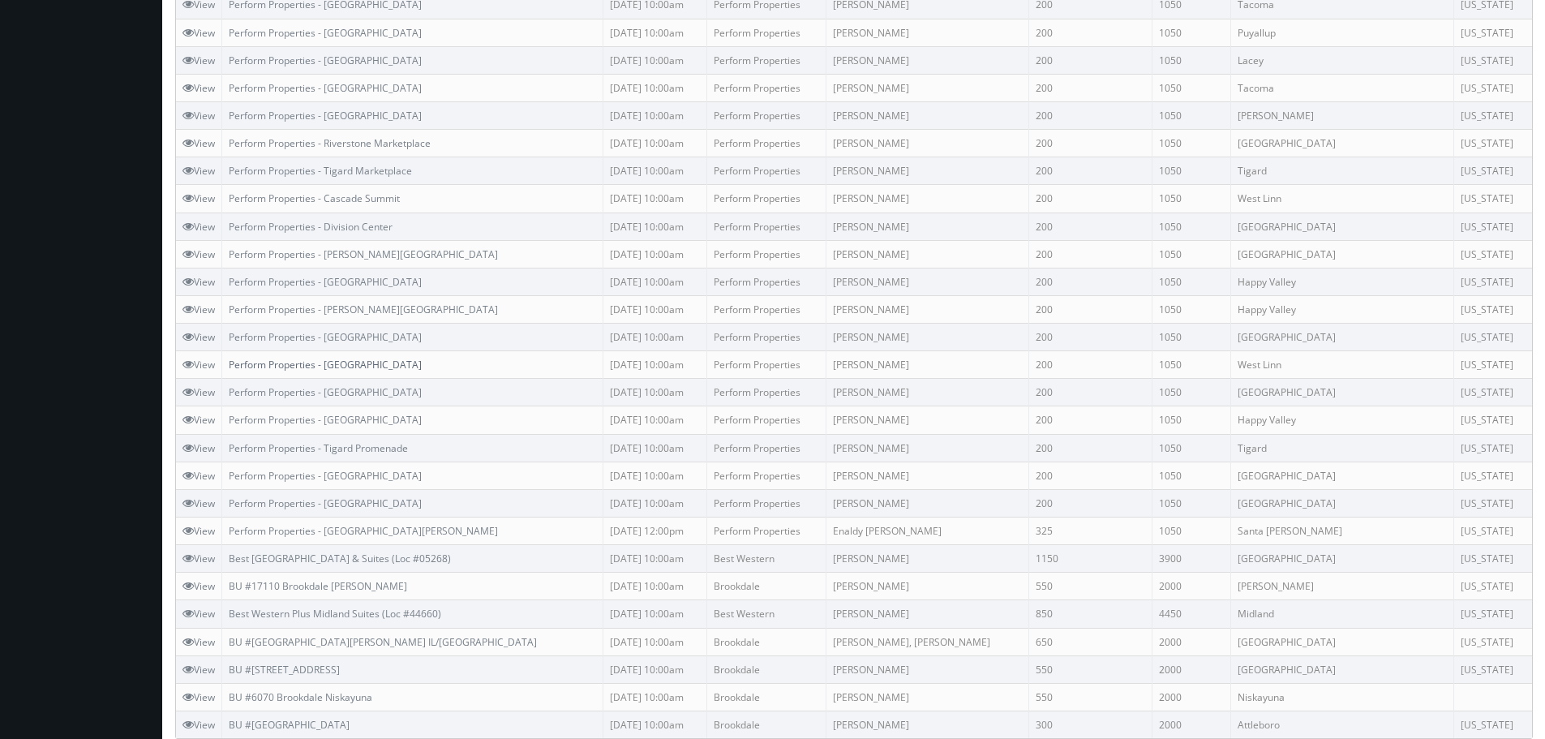
scroll to position [767, 0]
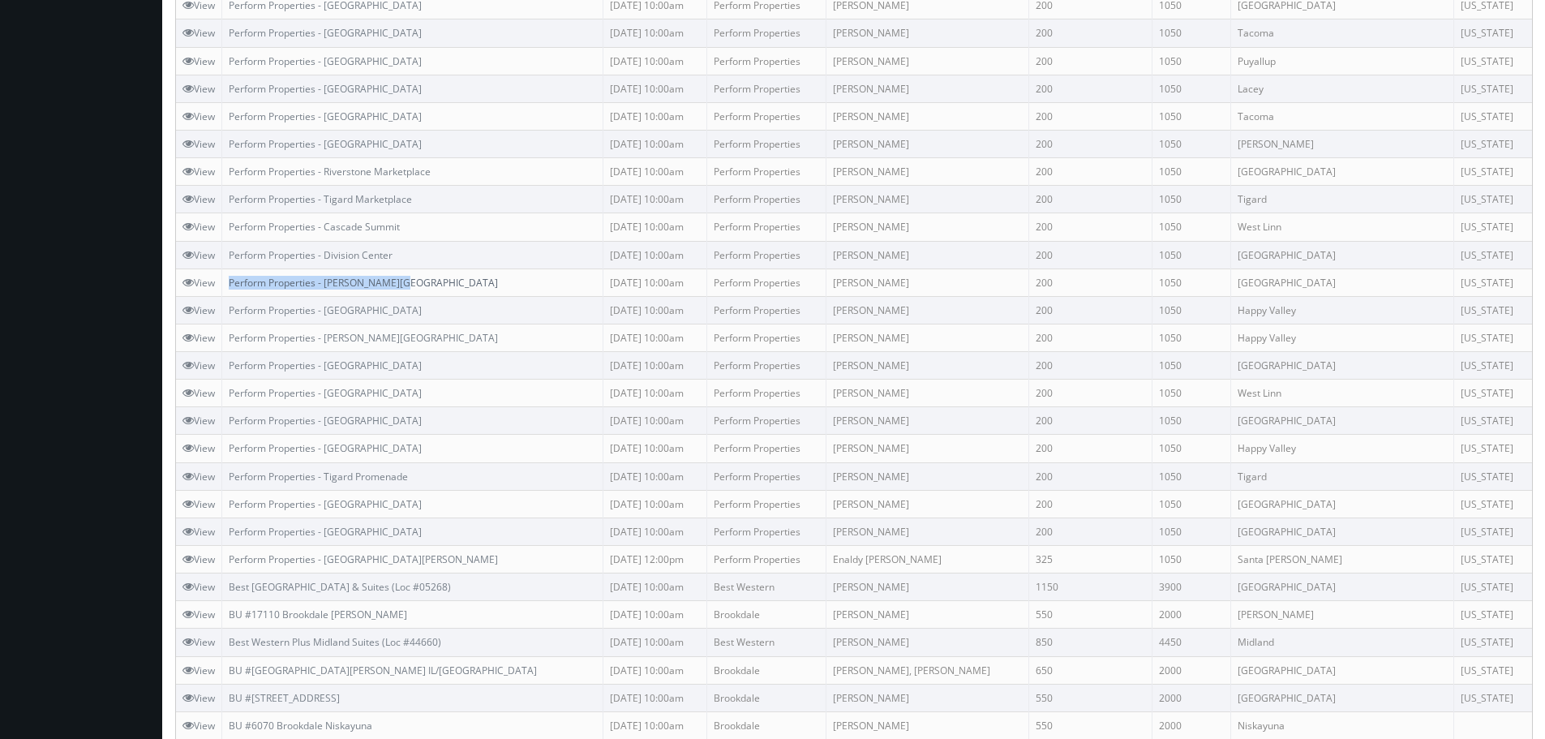
copy link "Perform Properties - [PERSON_NAME][GEOGRAPHIC_DATA]"
drag, startPoint x: 415, startPoint y: 276, endPoint x: 233, endPoint y: 276, distance: 182.5
click at [233, 276] on td "Perform Properties - Halsey Crossing" at bounding box center [412, 282] width 381 height 28
copy link "Perform Properties - Division Center"
drag, startPoint x: 418, startPoint y: 247, endPoint x: 231, endPoint y: 253, distance: 186.7
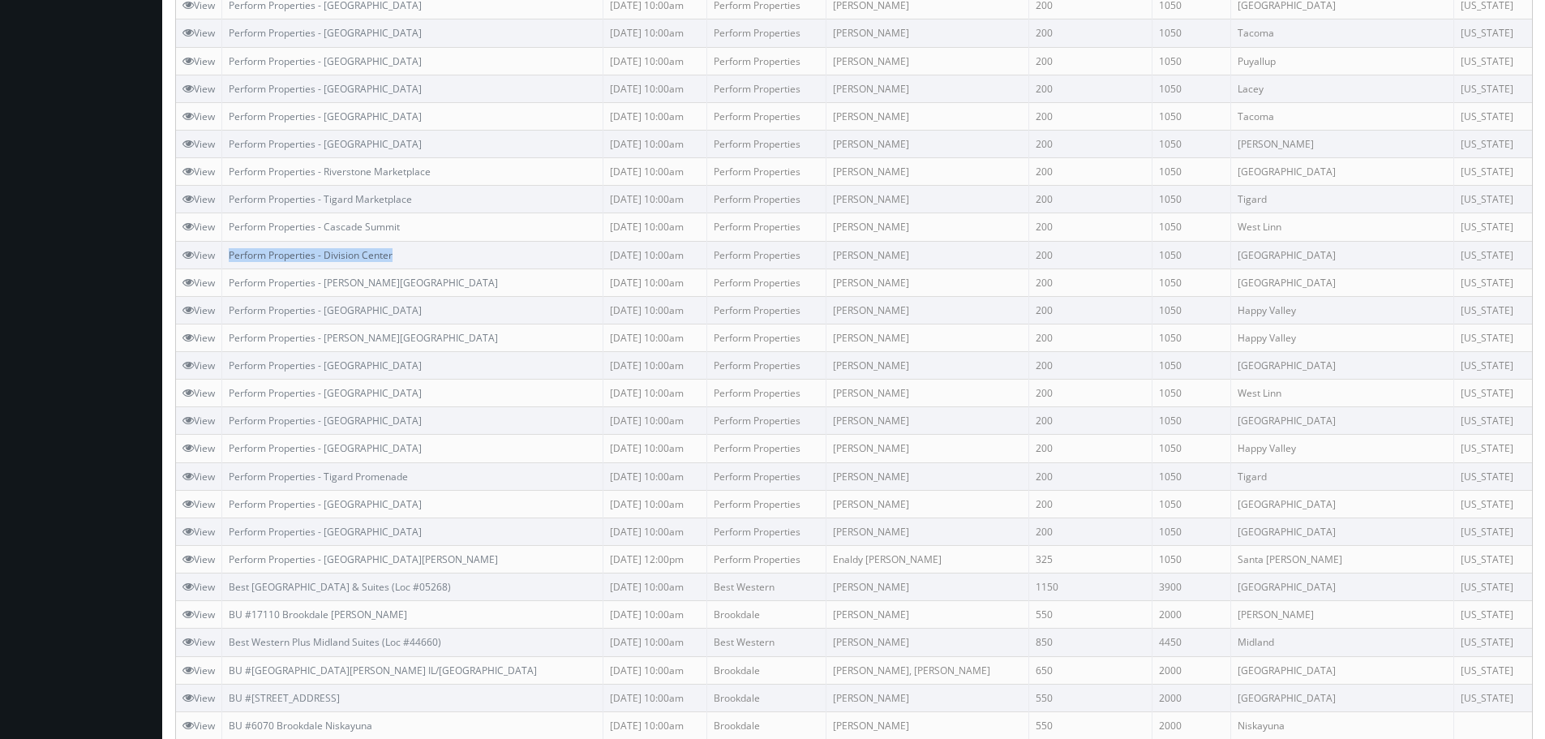
click at [231, 253] on td "Perform Properties - Division Center" at bounding box center [412, 255] width 381 height 28
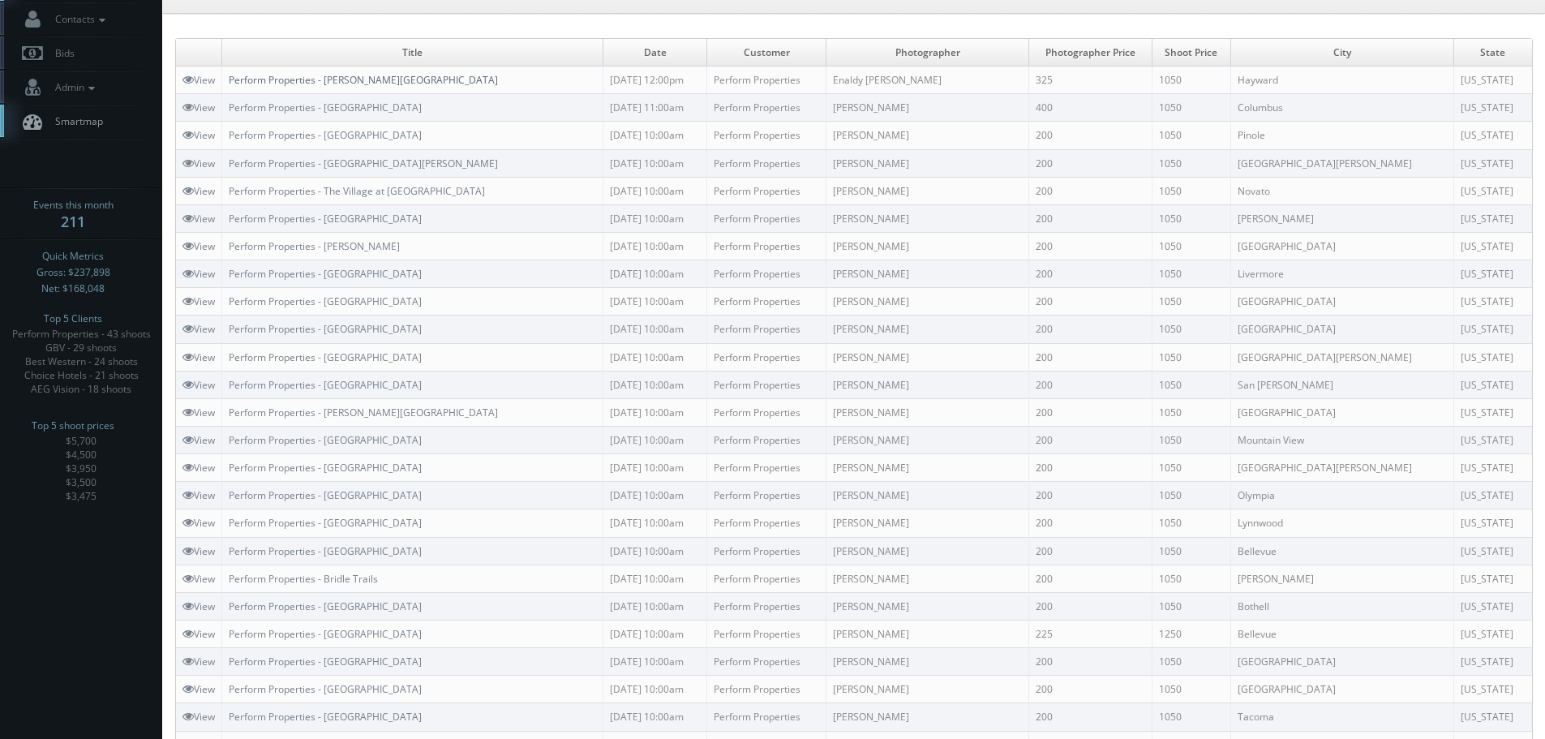
scroll to position [0, 0]
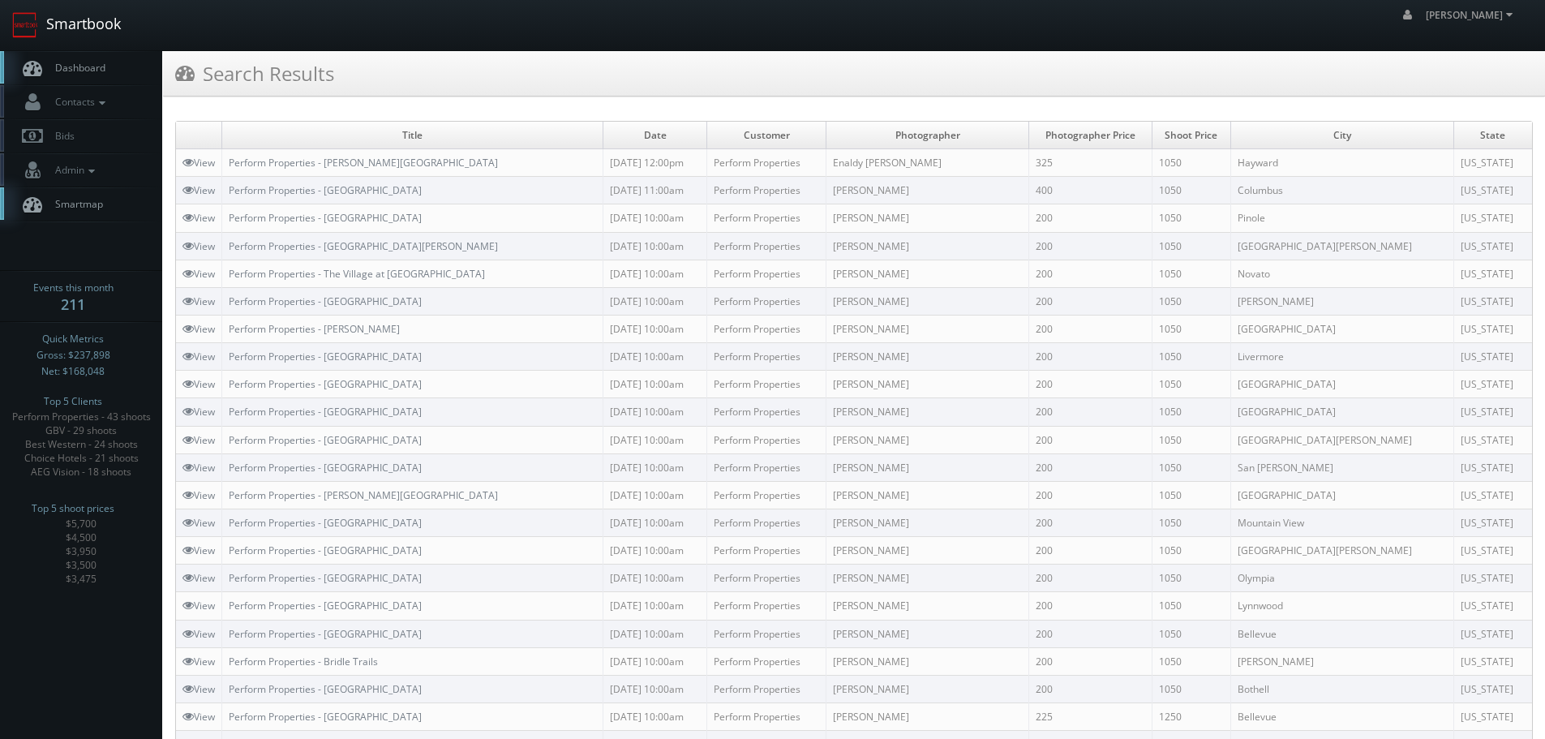
click at [101, 24] on link "Smartbook" at bounding box center [66, 25] width 133 height 50
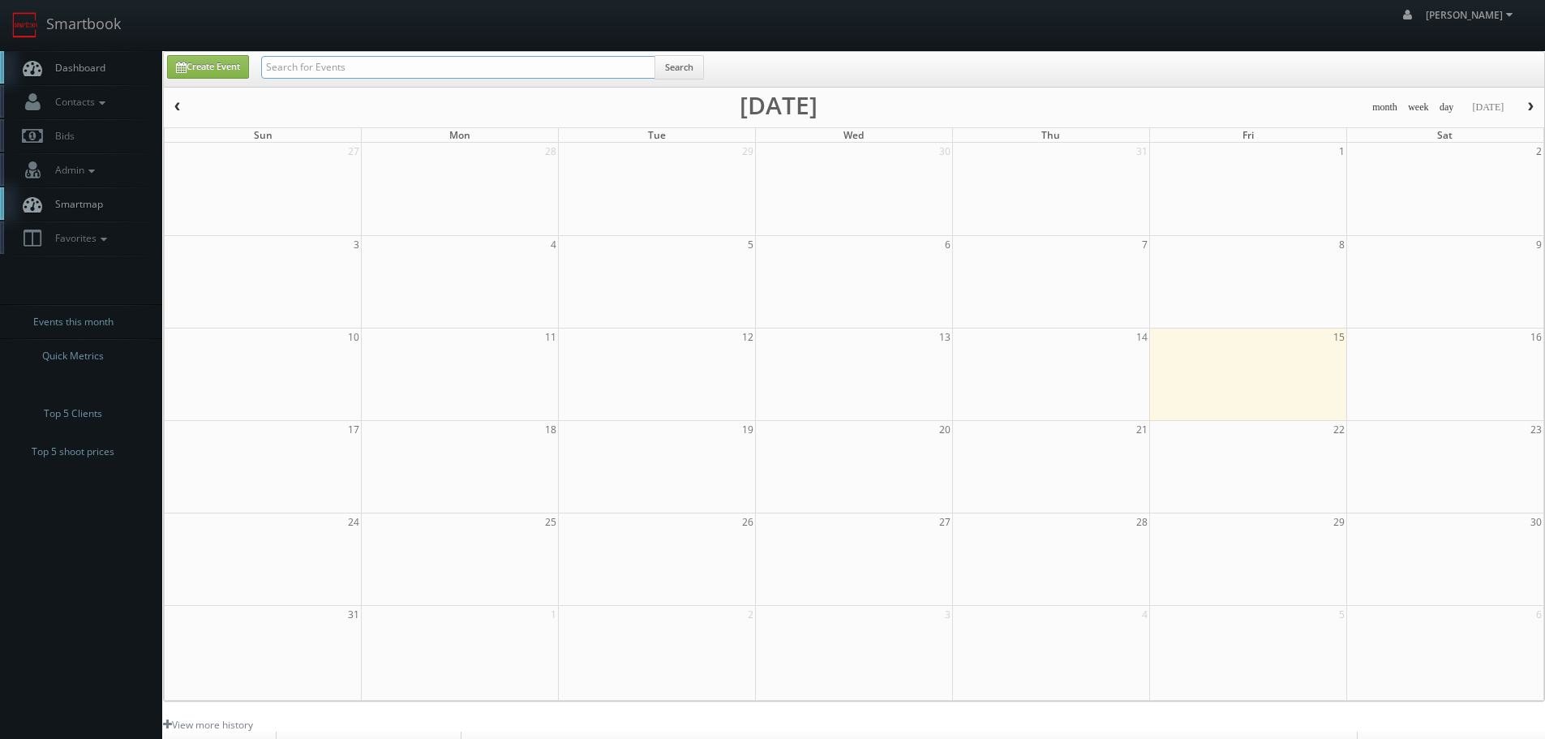
click at [520, 70] on input "text" at bounding box center [458, 67] width 394 height 23
type input "aeg"
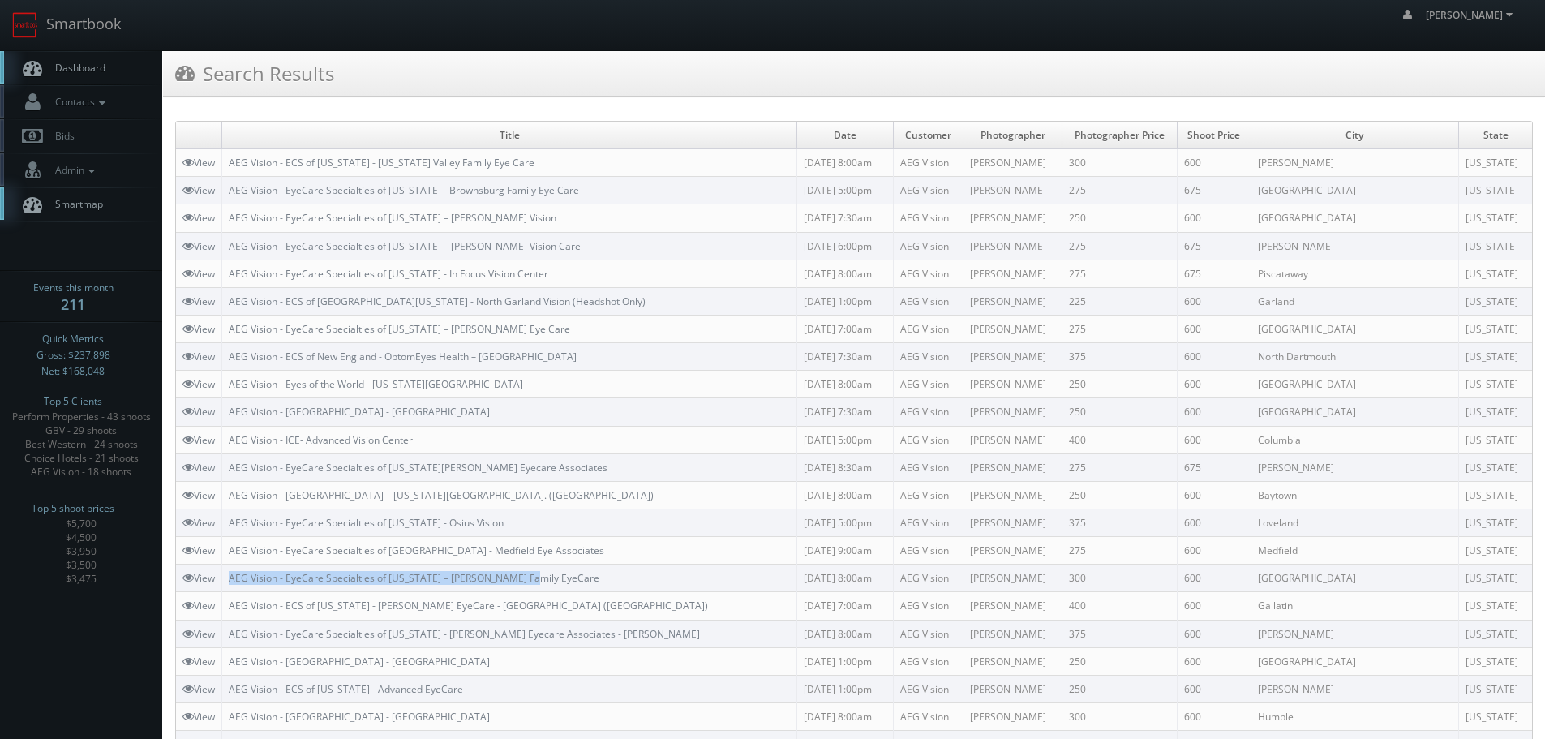
copy link "AEG Vision - EyeCare Specialties of [US_STATE] – [PERSON_NAME] Family EyeCare"
drag, startPoint x: 565, startPoint y: 577, endPoint x: 229, endPoint y: 575, distance: 336.6
click at [229, 575] on td "AEG Vision - EyeCare Specialties of [US_STATE] – [PERSON_NAME] Family EyeCare" at bounding box center [509, 579] width 575 height 28
